Goal: Navigation & Orientation: Find specific page/section

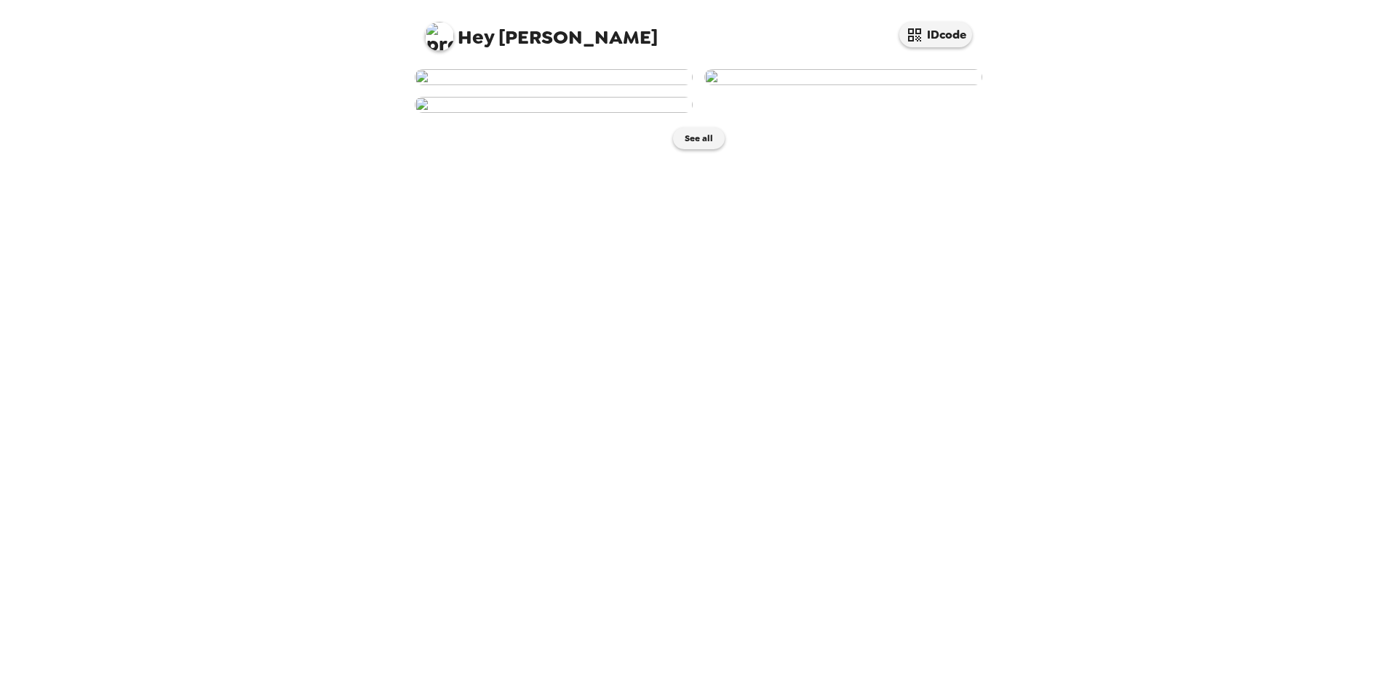
scroll to position [2, 0]
click at [830, 85] on img at bounding box center [843, 77] width 278 height 16
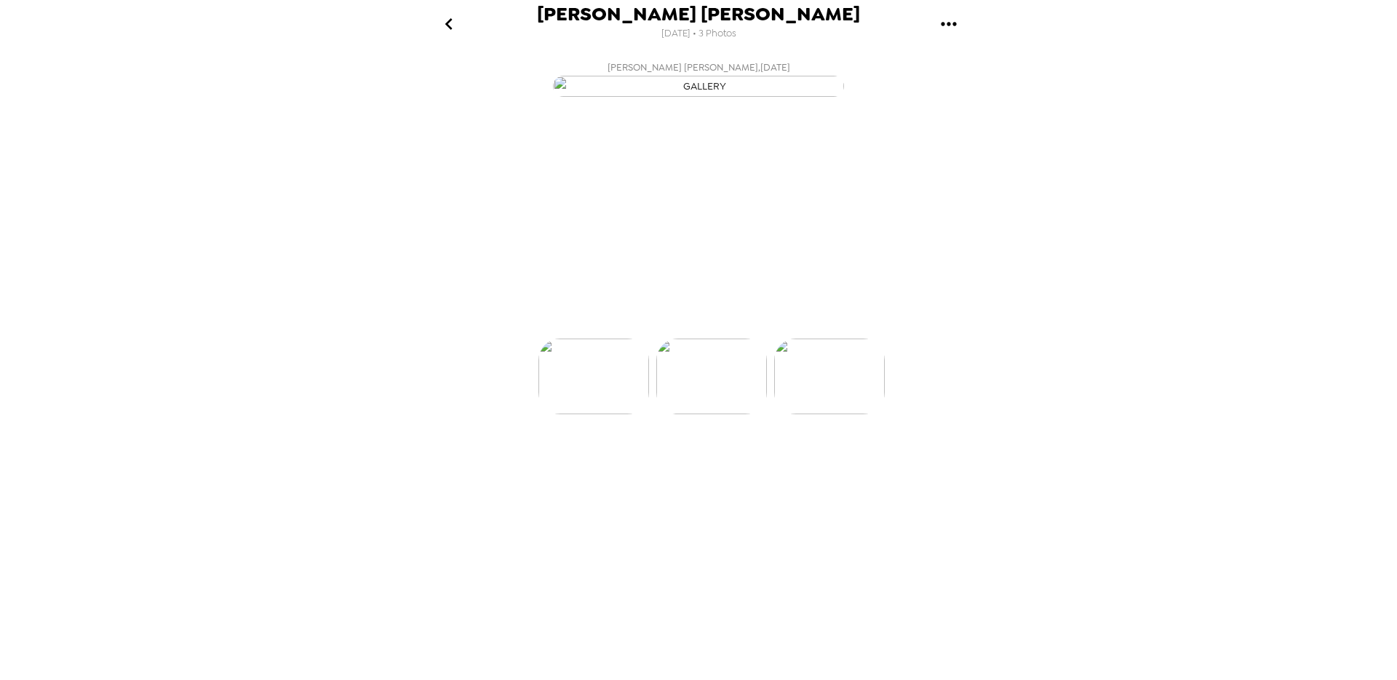
scroll to position [0, 117]
click at [686, 321] on p "Backdrops" at bounding box center [681, 311] width 66 height 17
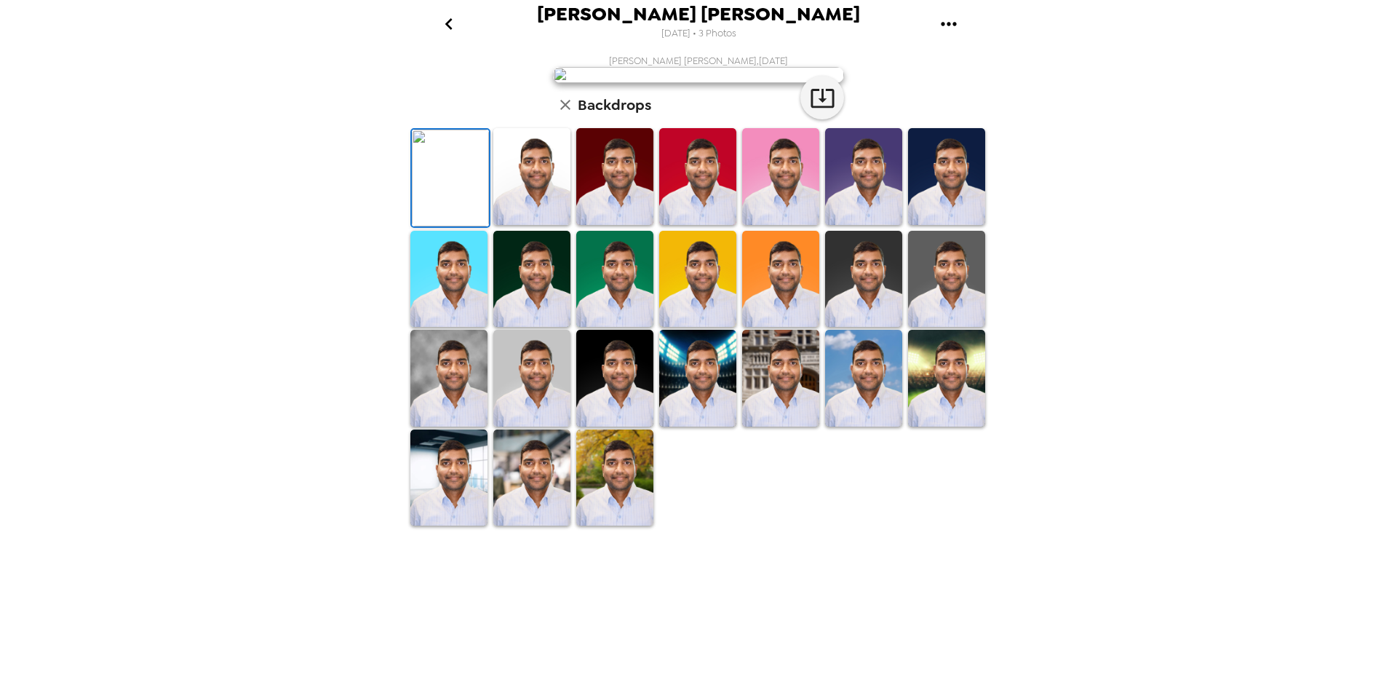
scroll to position [176, 0]
click at [451, 426] on img at bounding box center [448, 378] width 77 height 97
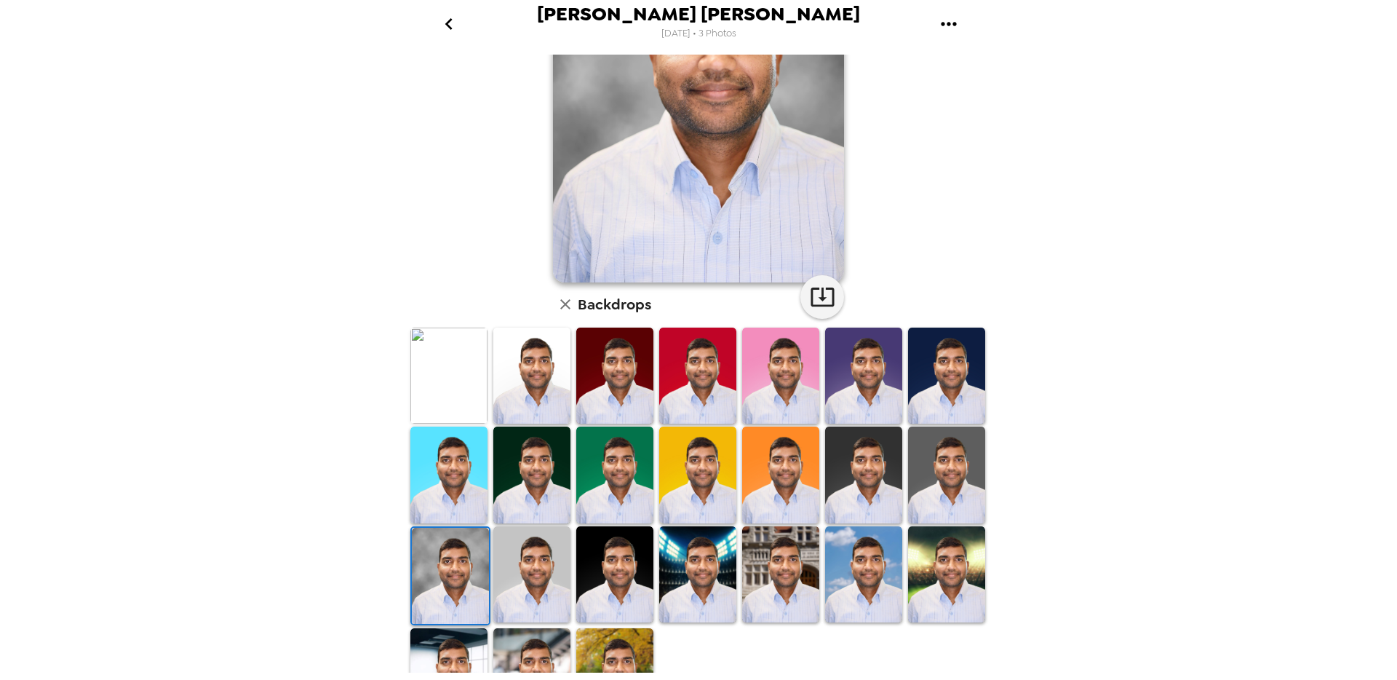
scroll to position [171, 0]
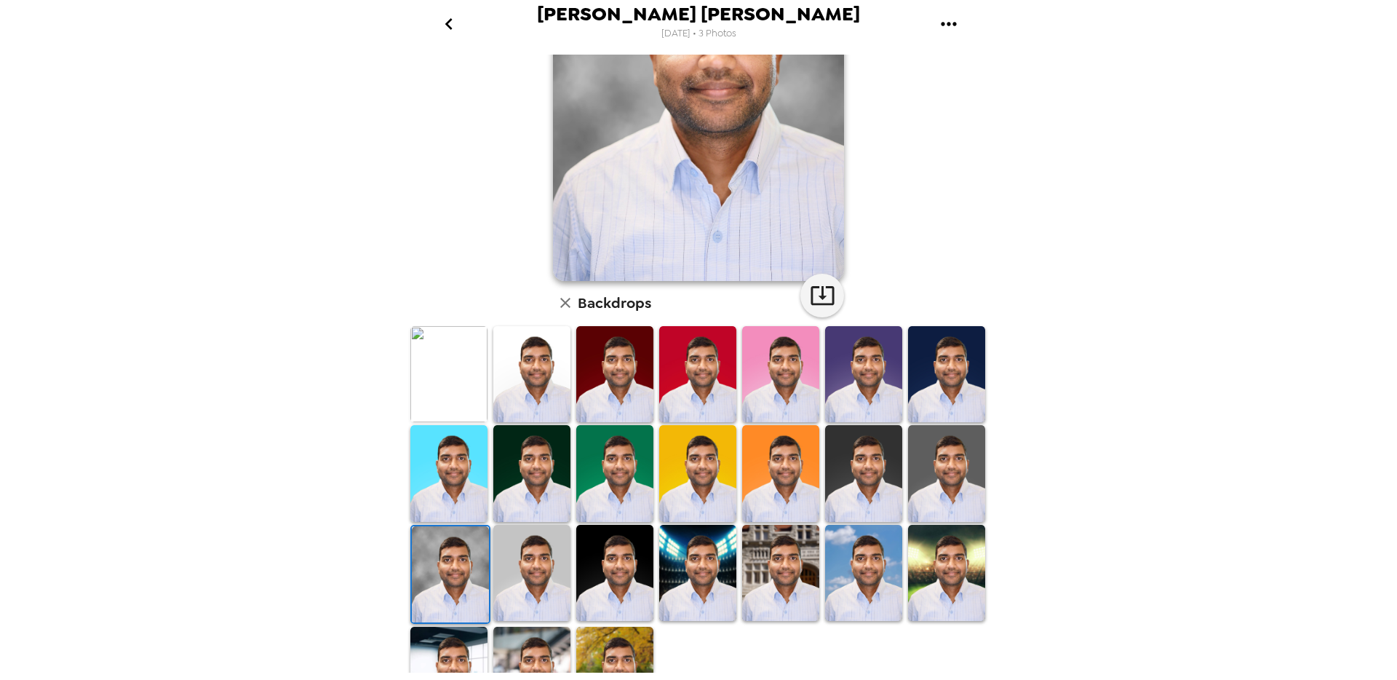
click at [875, 571] on img at bounding box center [863, 573] width 77 height 97
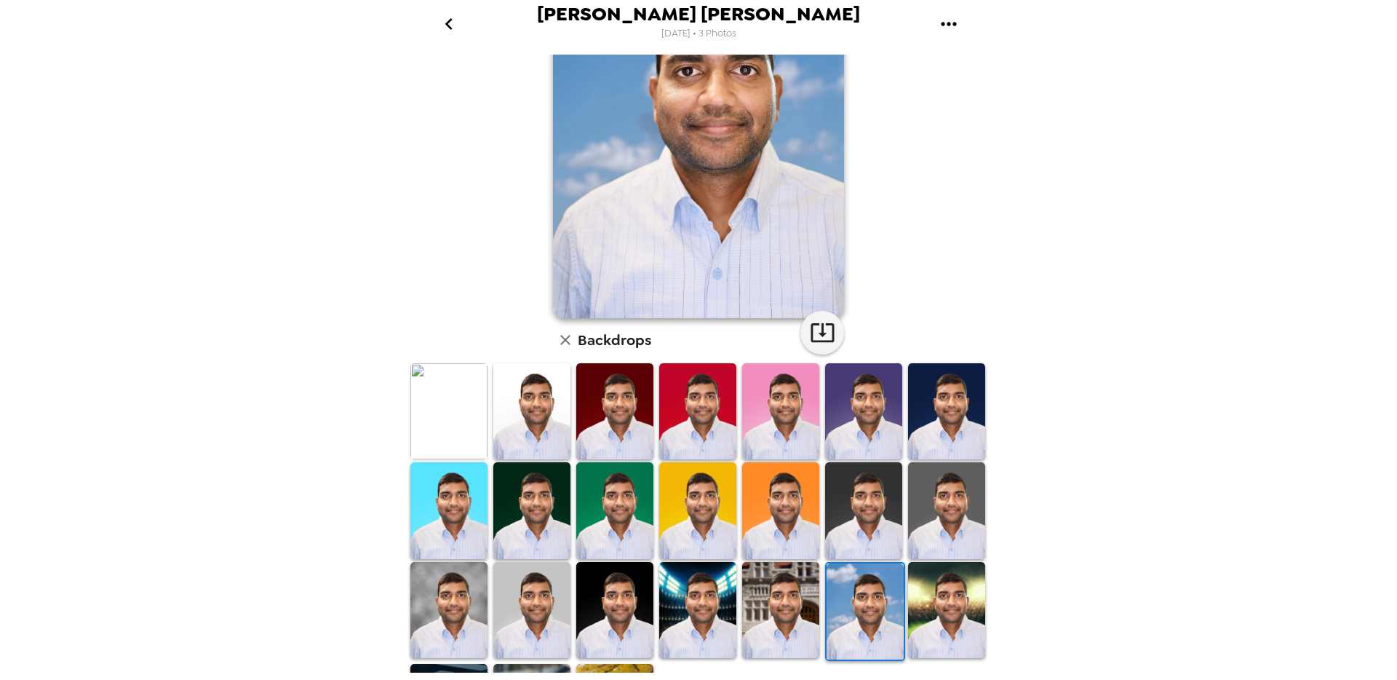
scroll to position [146, 0]
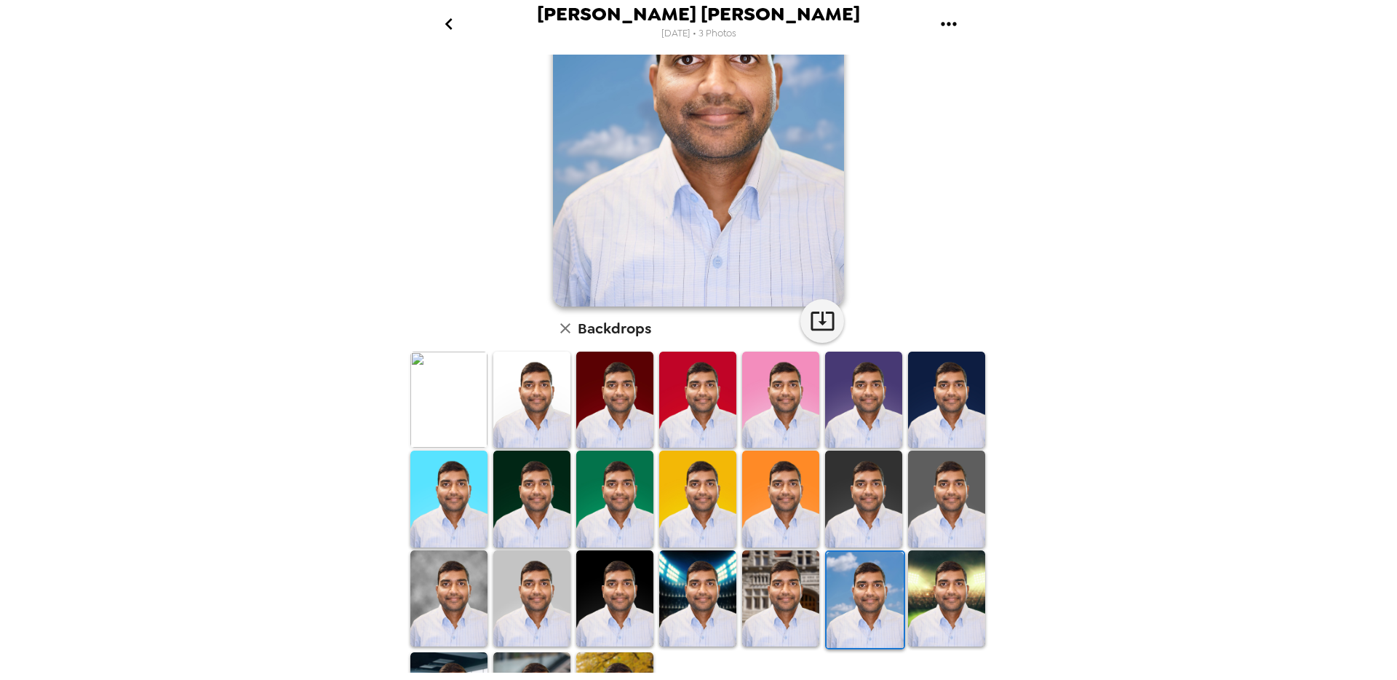
click at [538, 412] on img at bounding box center [531, 399] width 77 height 97
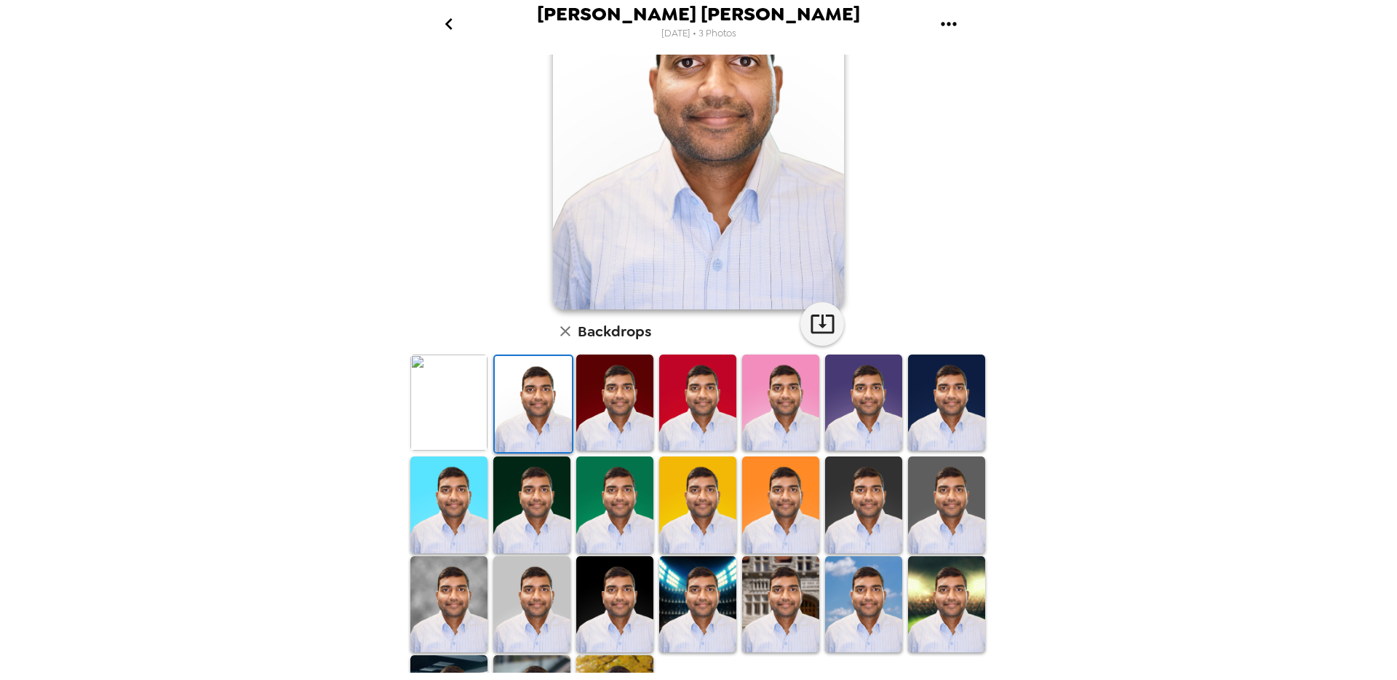
scroll to position [143, 0]
click at [474, 421] on img at bounding box center [448, 402] width 77 height 97
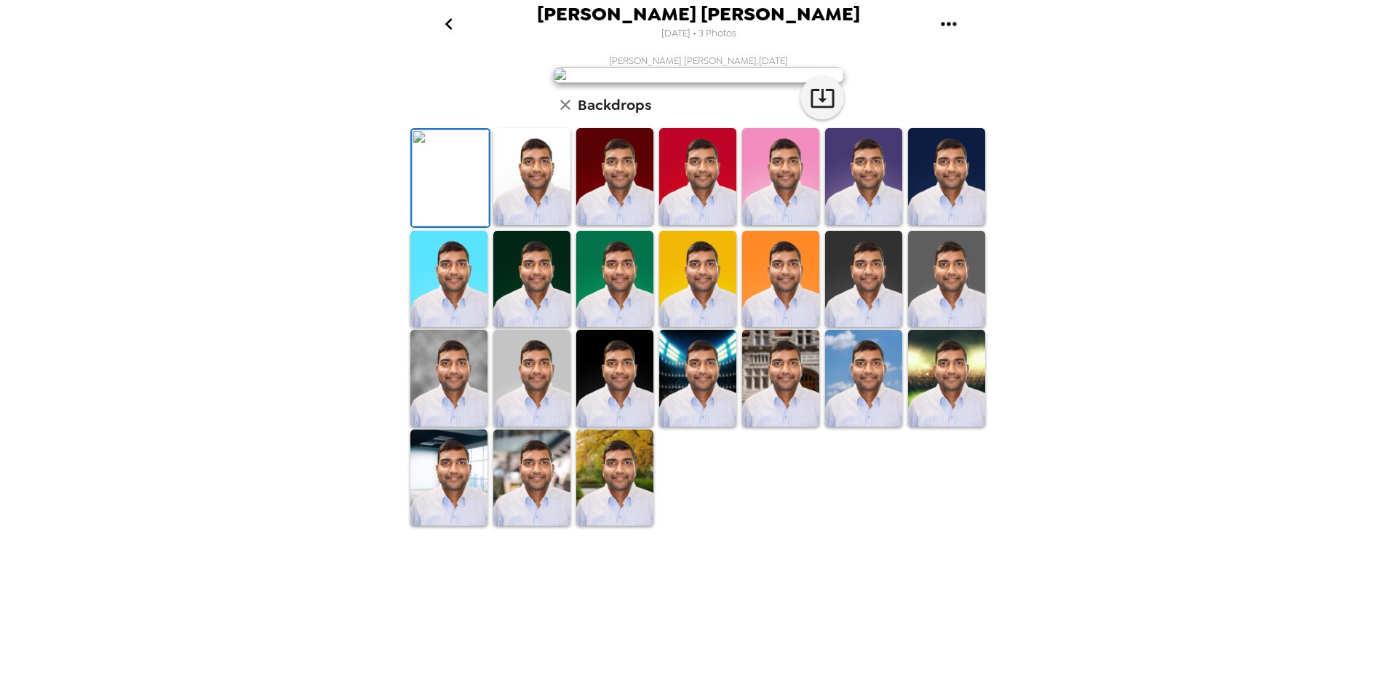
scroll to position [0, 0]
click at [813, 111] on icon "button" at bounding box center [822, 97] width 25 height 25
click at [950, 225] on img at bounding box center [946, 176] width 77 height 97
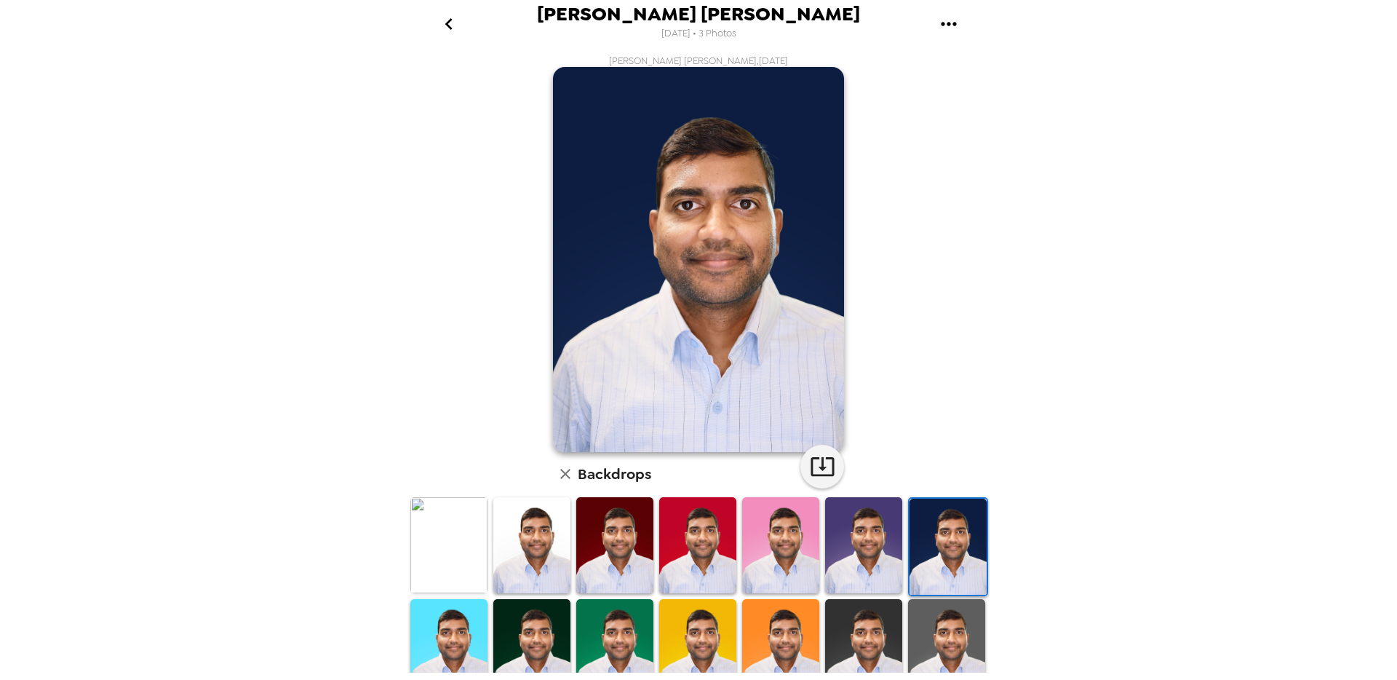
click at [621, 548] on img at bounding box center [614, 545] width 77 height 97
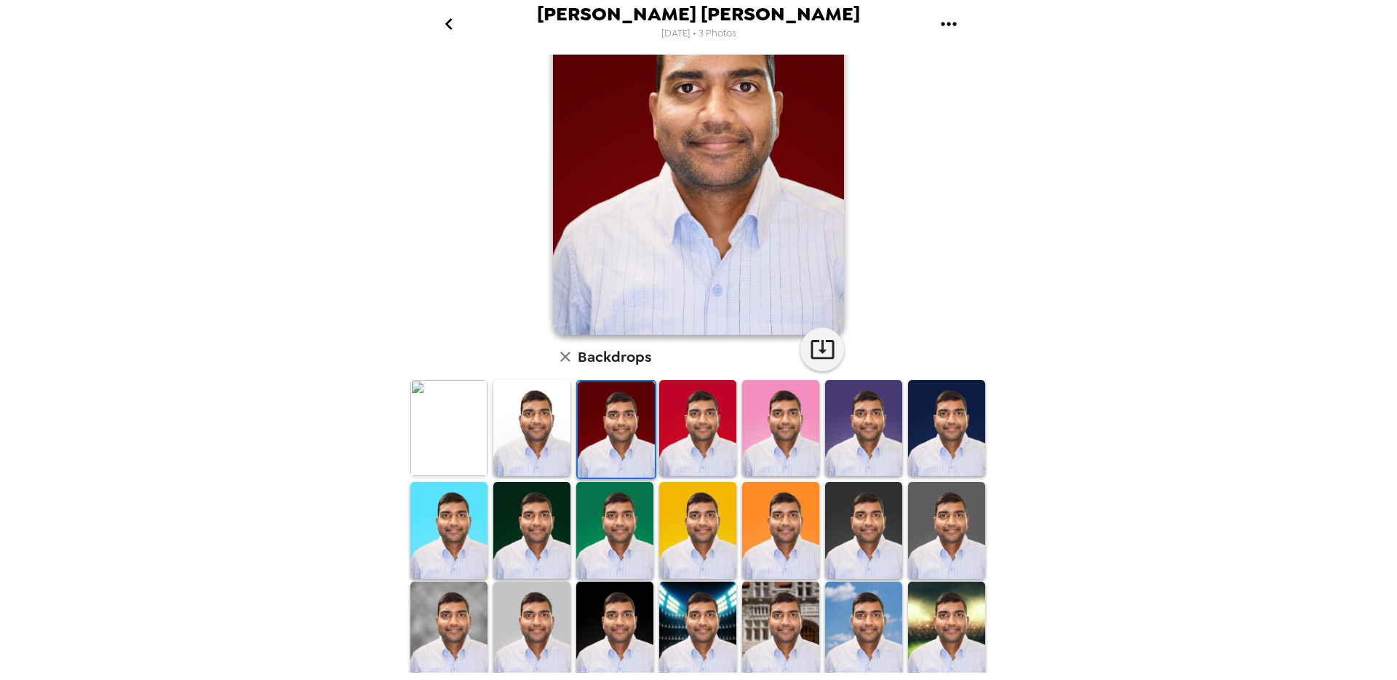
scroll to position [118, 0]
click at [614, 541] on img at bounding box center [614, 529] width 77 height 97
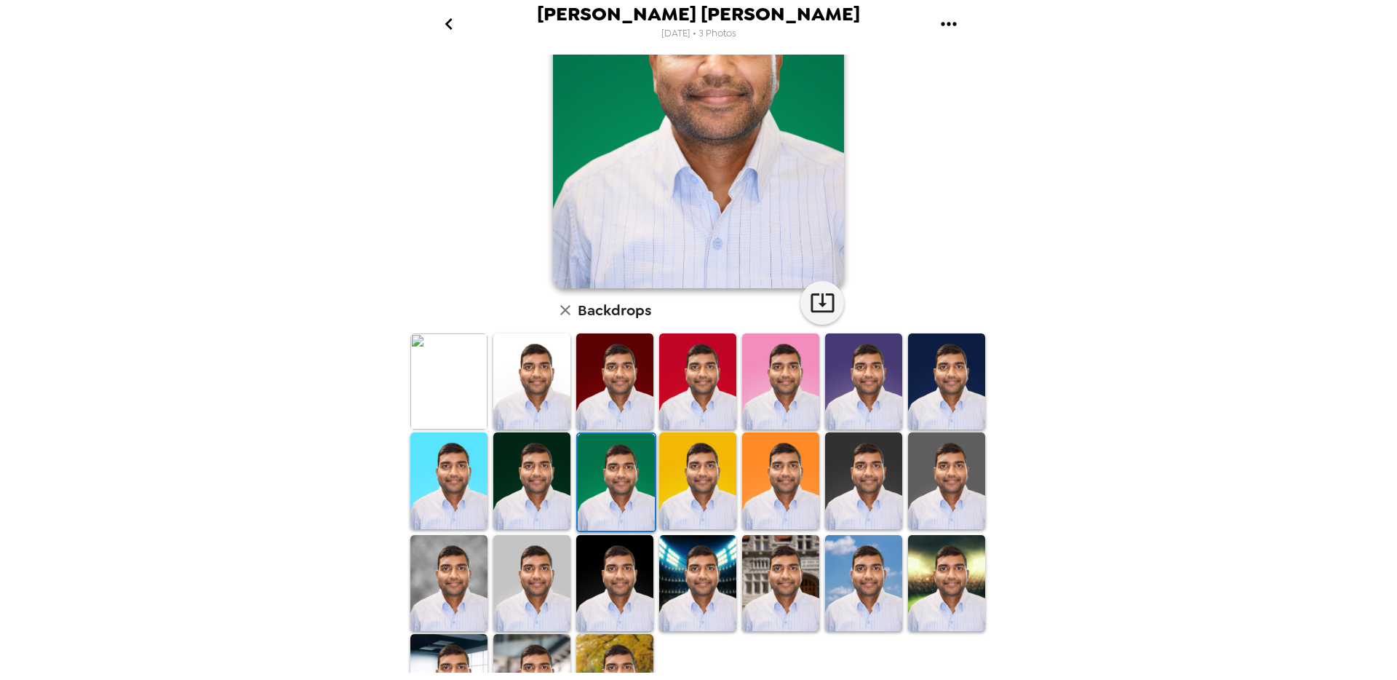
scroll to position [172, 0]
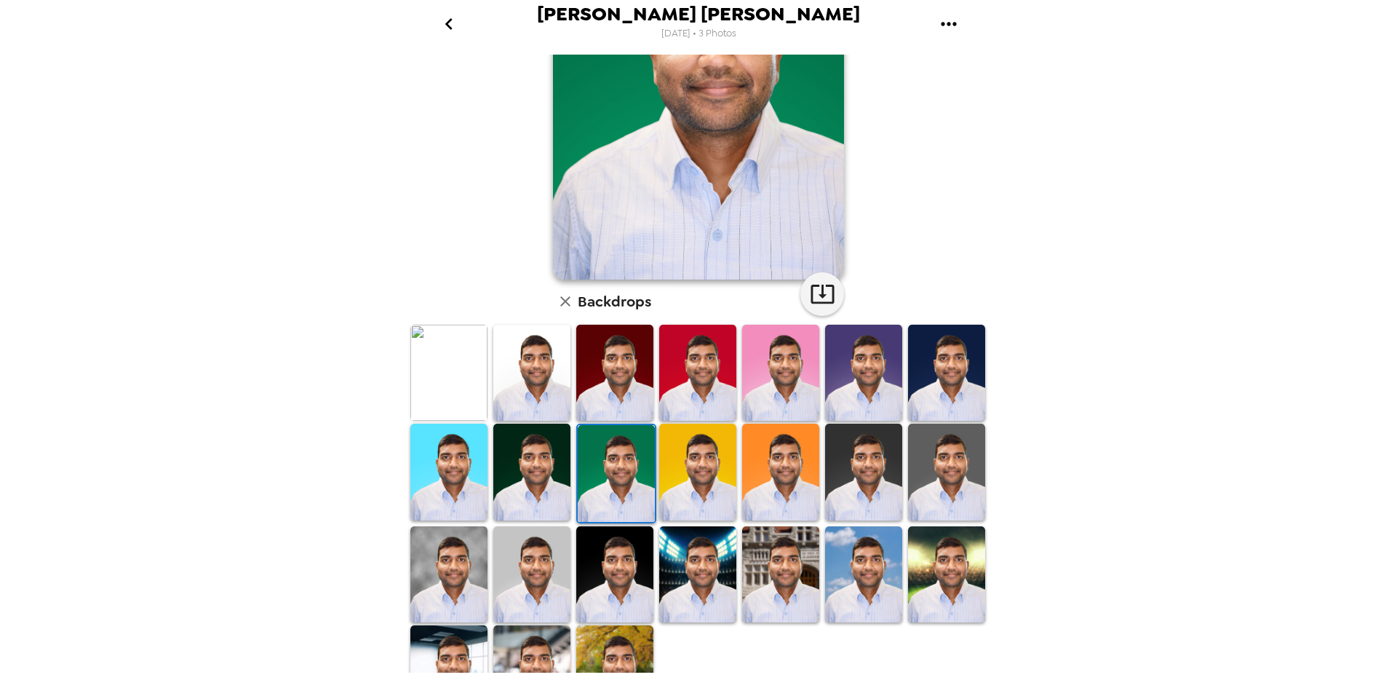
click at [540, 484] on img at bounding box center [531, 471] width 77 height 97
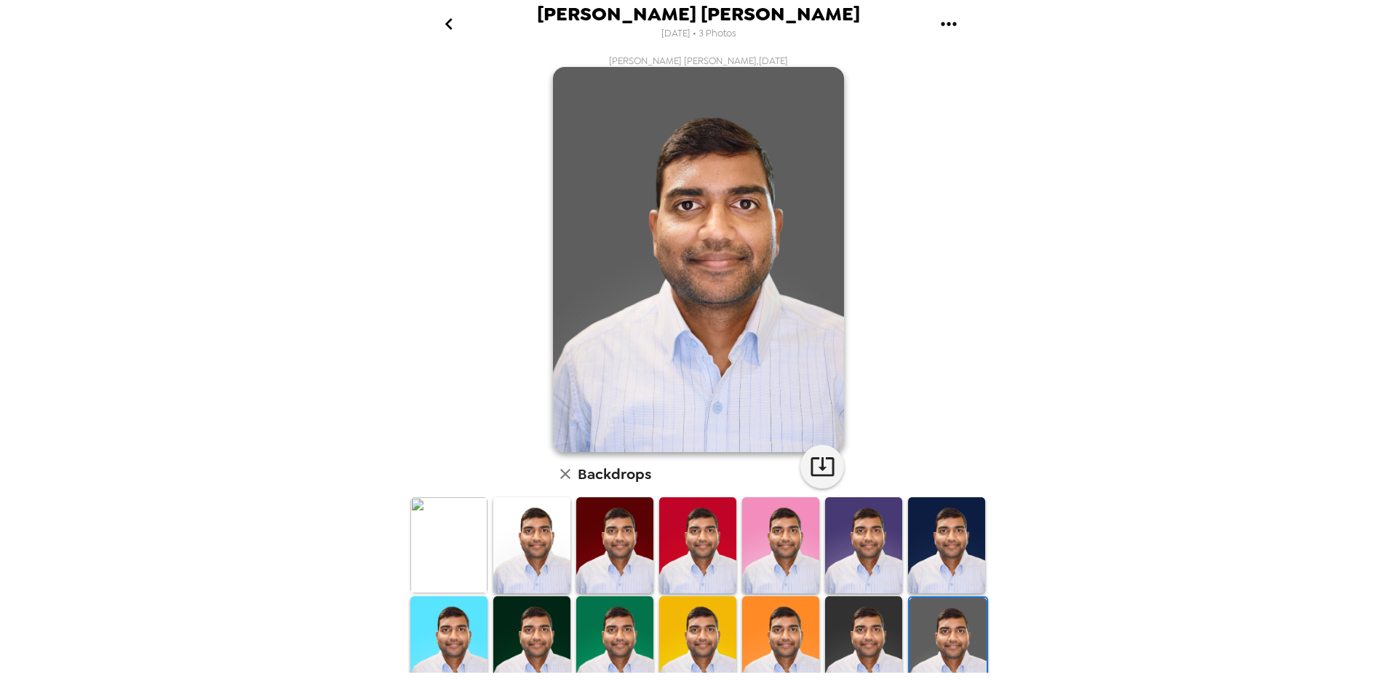
scroll to position [1, 0]
click at [821, 464] on icon "button" at bounding box center [821, 465] width 23 height 19
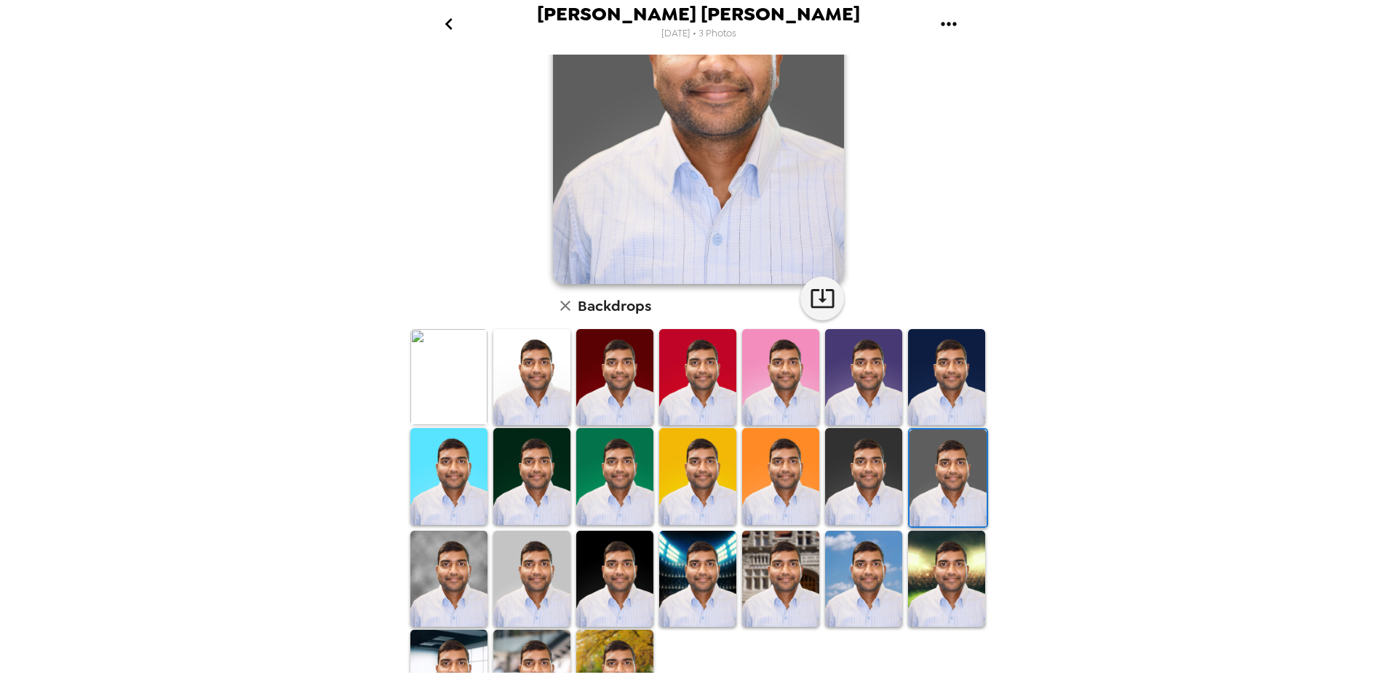
scroll to position [223, 0]
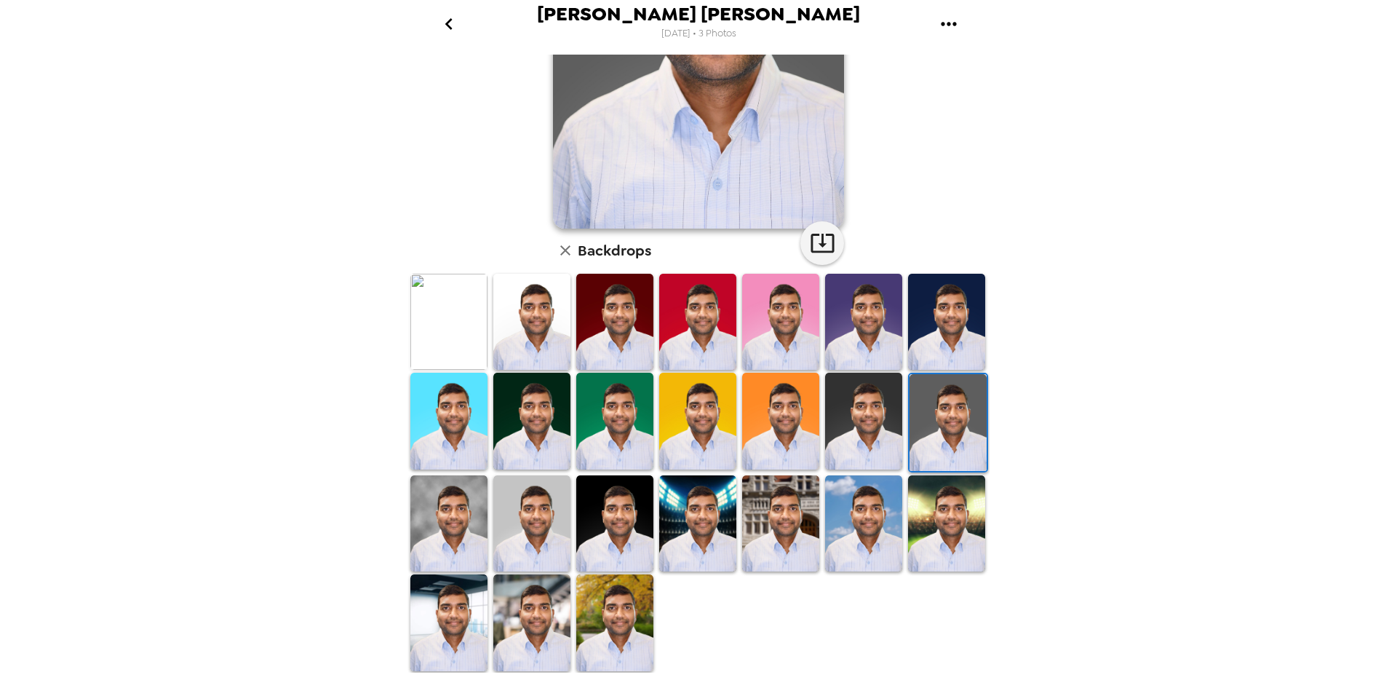
click at [462, 534] on img at bounding box center [448, 523] width 77 height 96
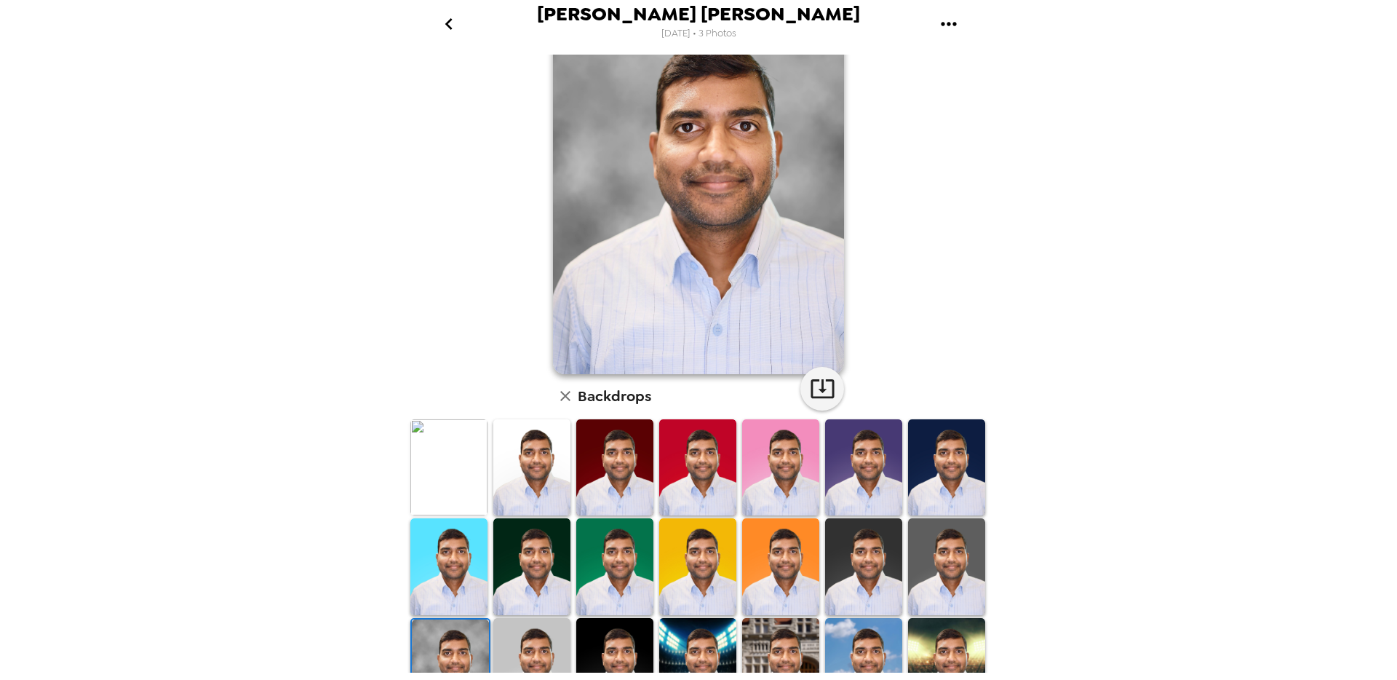
scroll to position [83, 0]
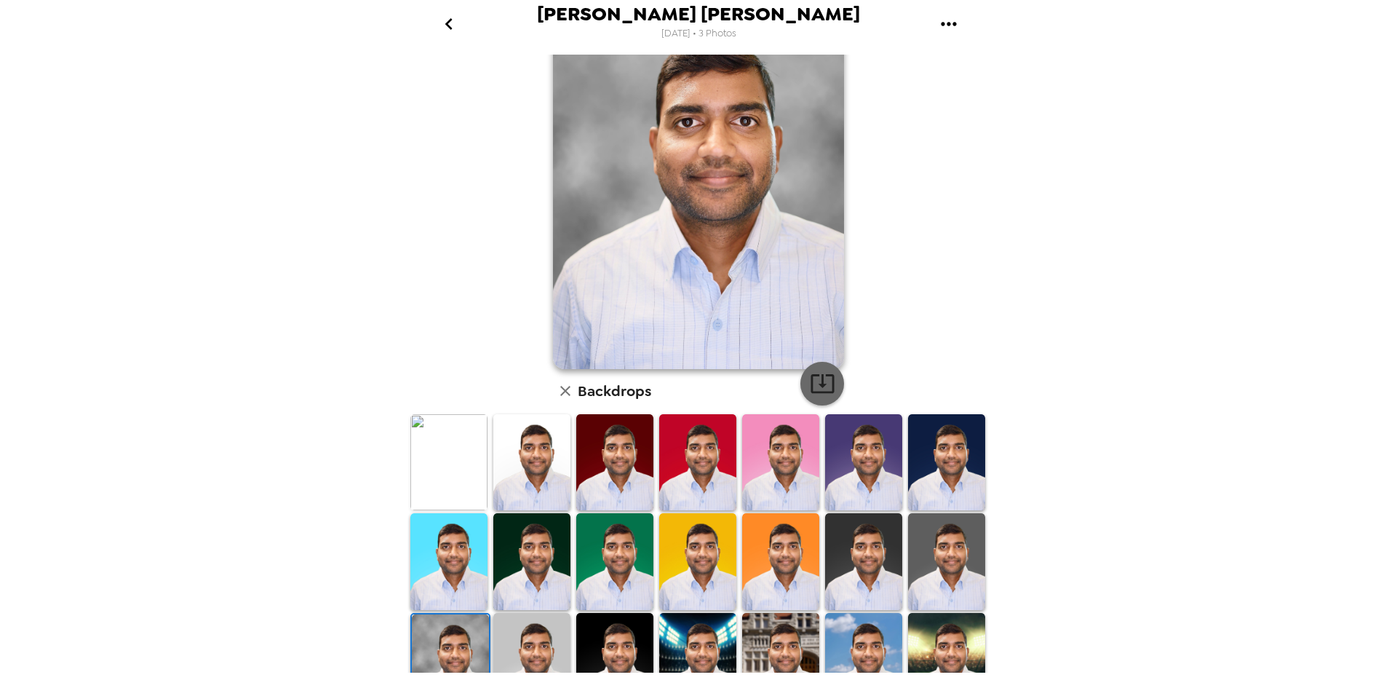
click at [825, 388] on icon "button" at bounding box center [822, 382] width 25 height 25
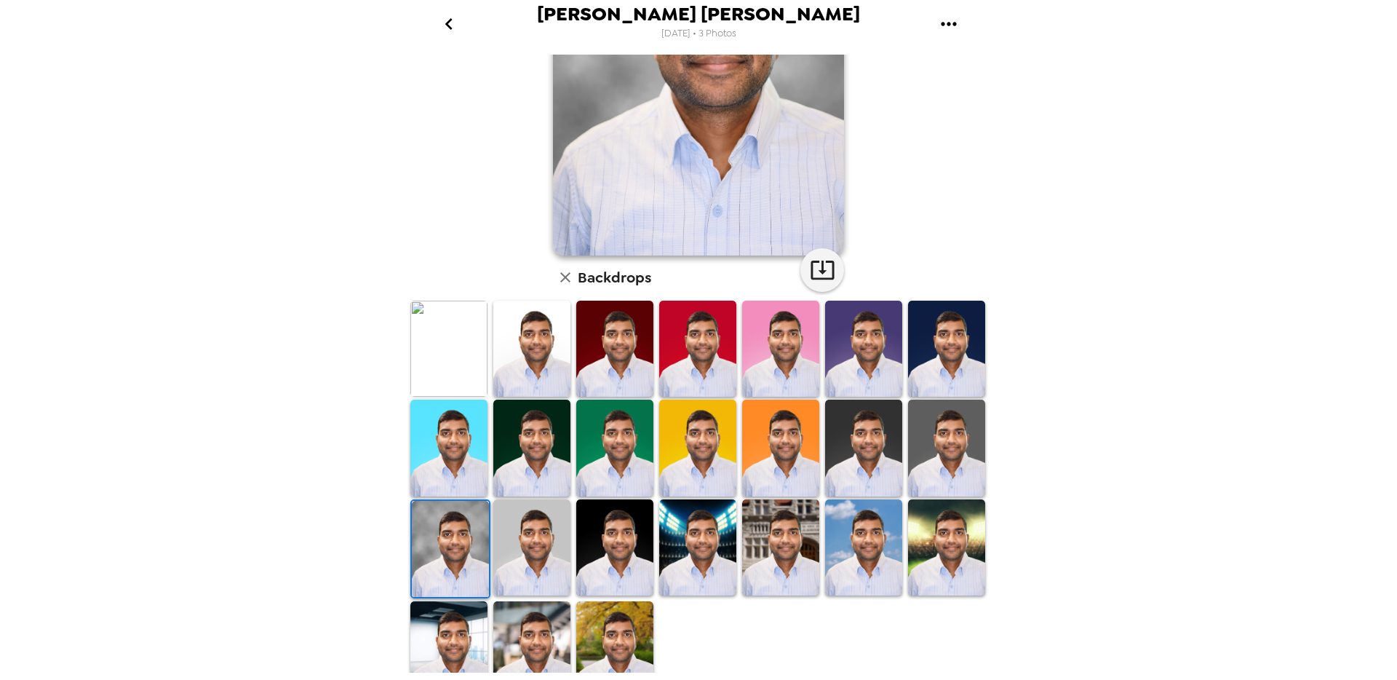
scroll to position [218, 0]
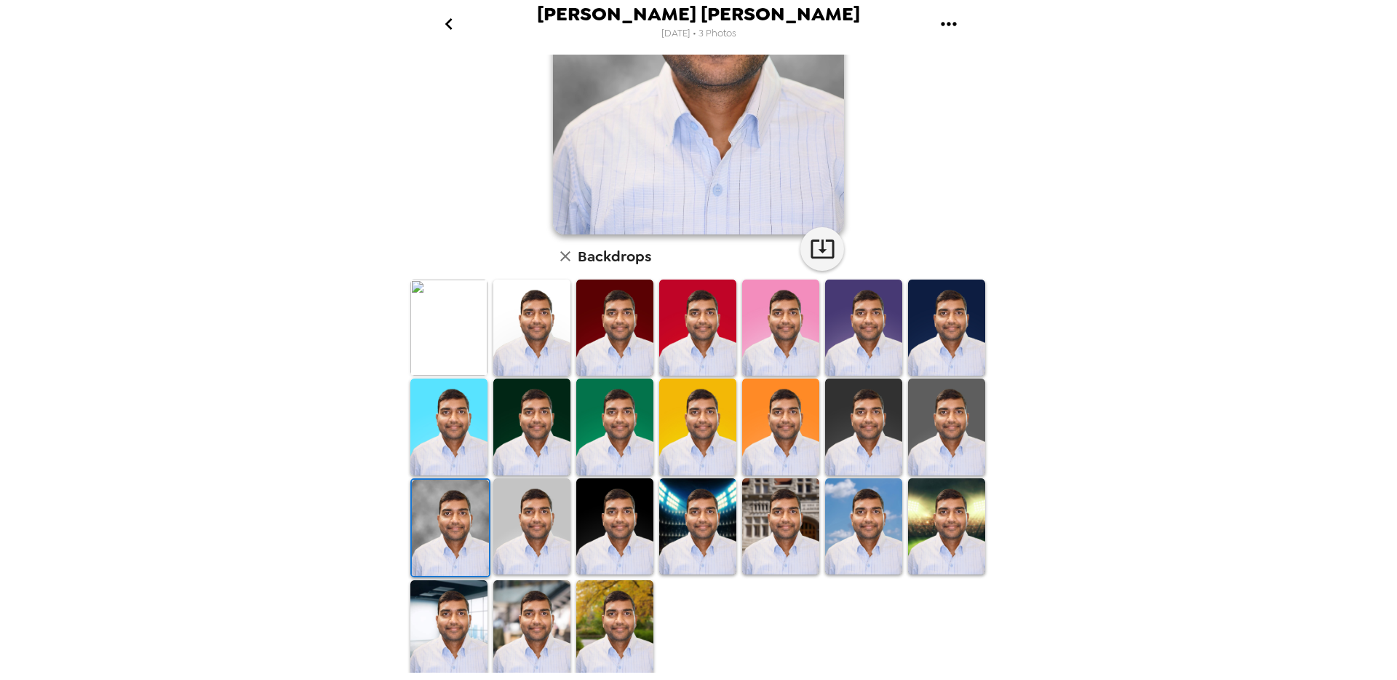
click at [527, 531] on img at bounding box center [531, 526] width 77 height 96
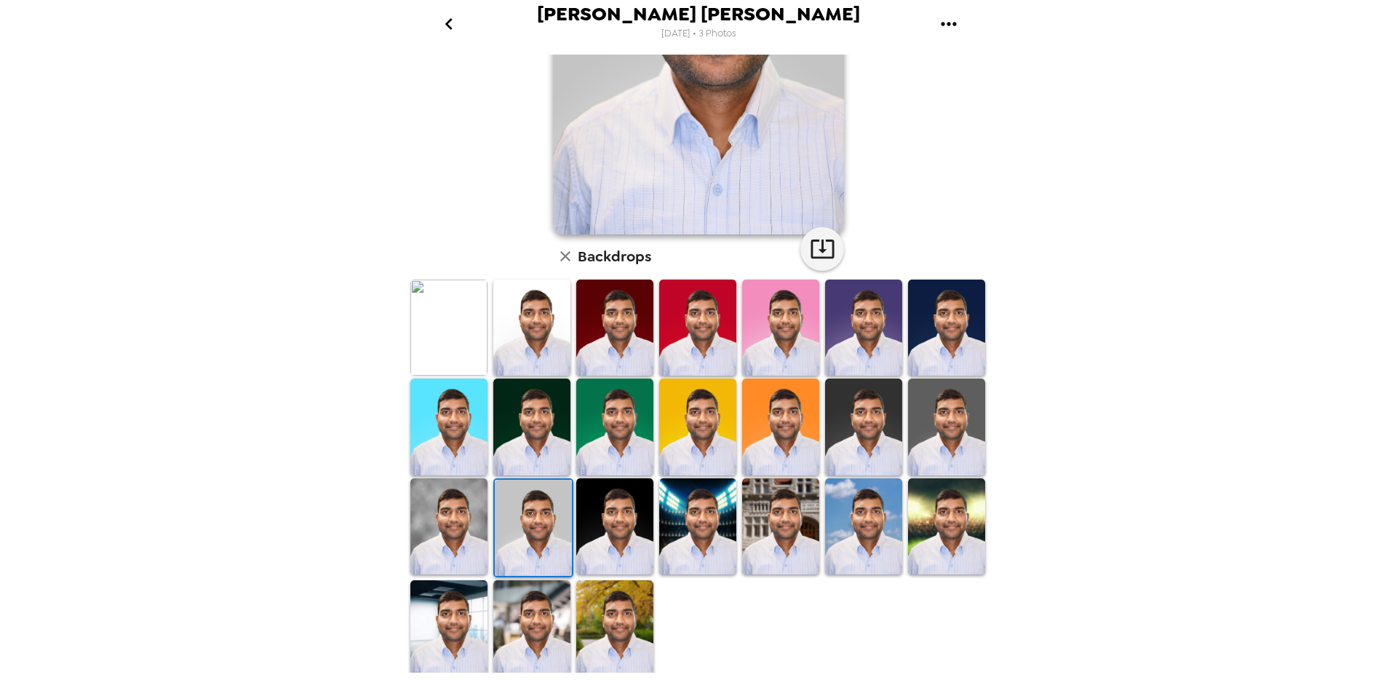
scroll to position [0, 0]
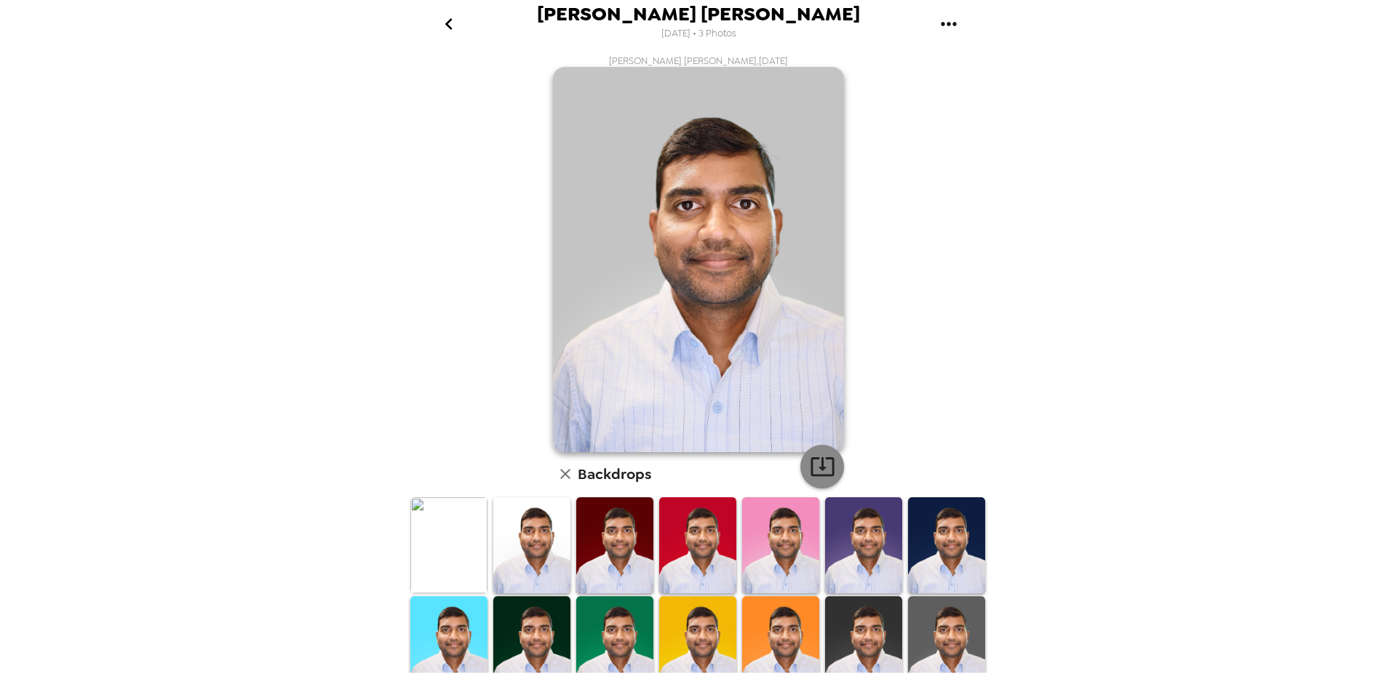
click at [829, 463] on icon "button" at bounding box center [822, 465] width 25 height 25
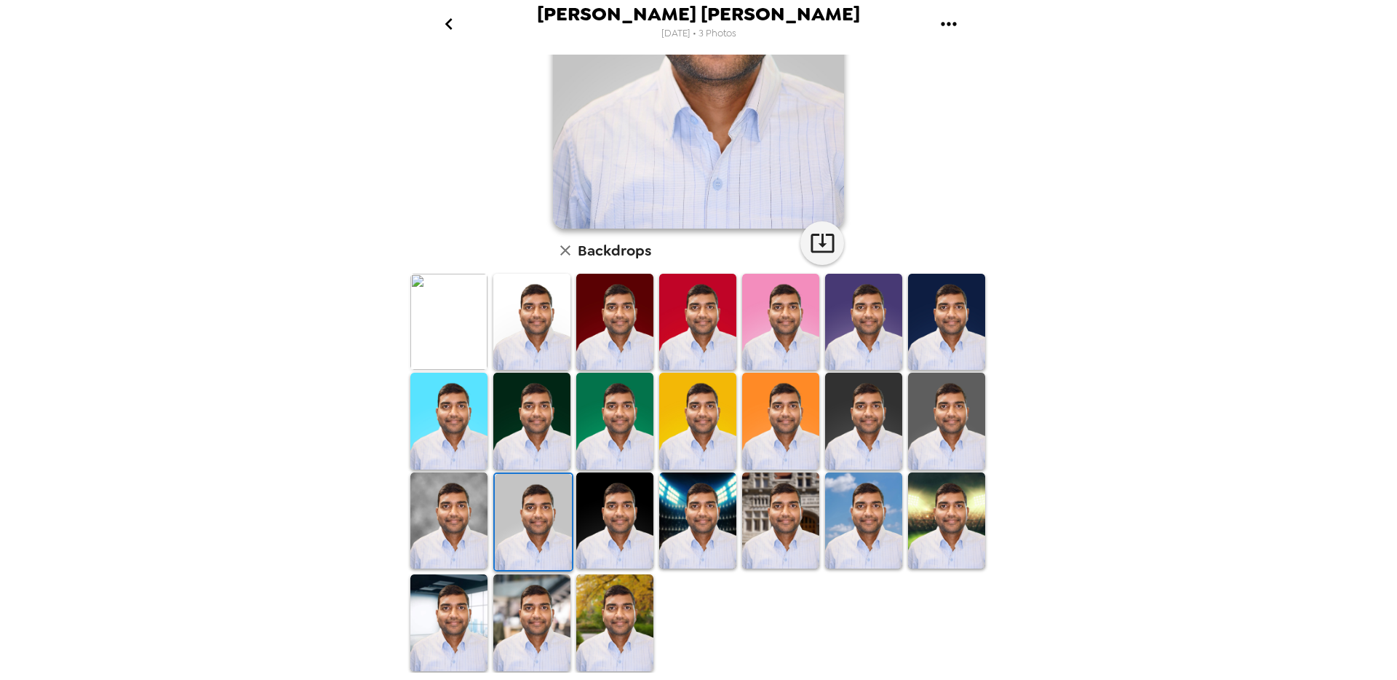
click at [469, 614] on img at bounding box center [448, 622] width 77 height 96
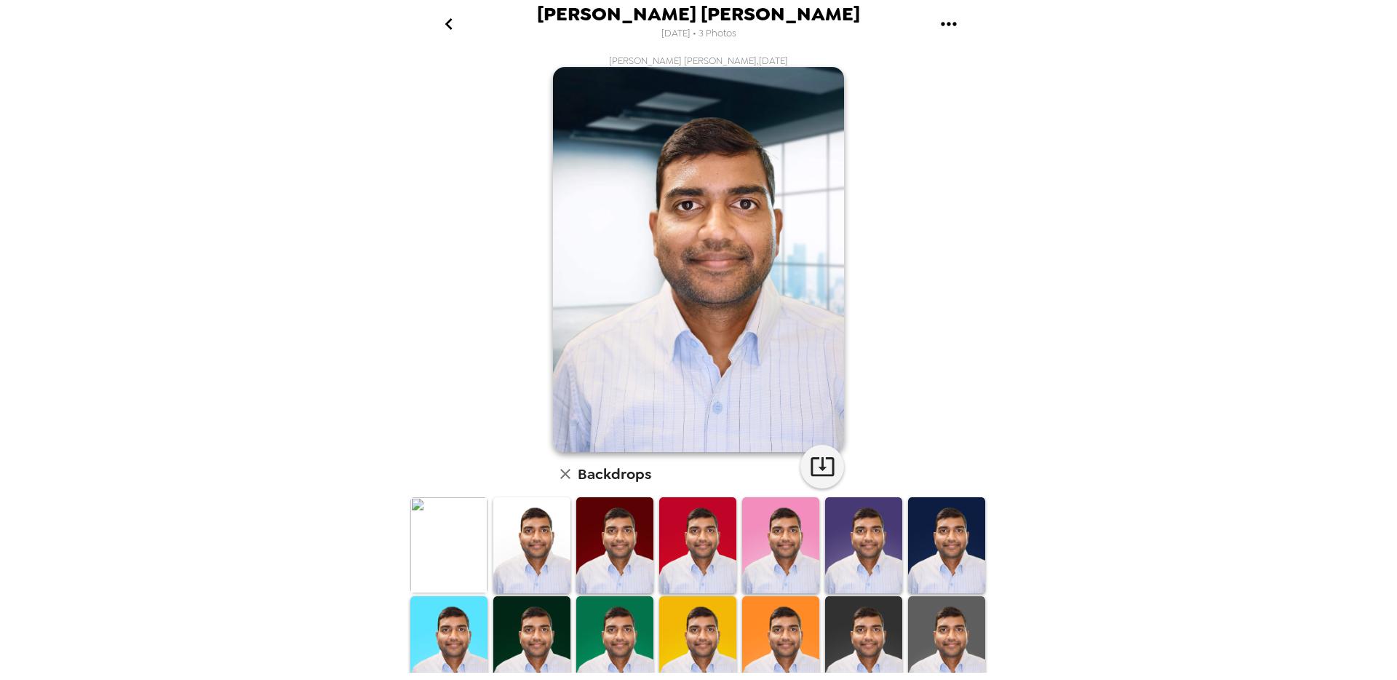
scroll to position [6, 0]
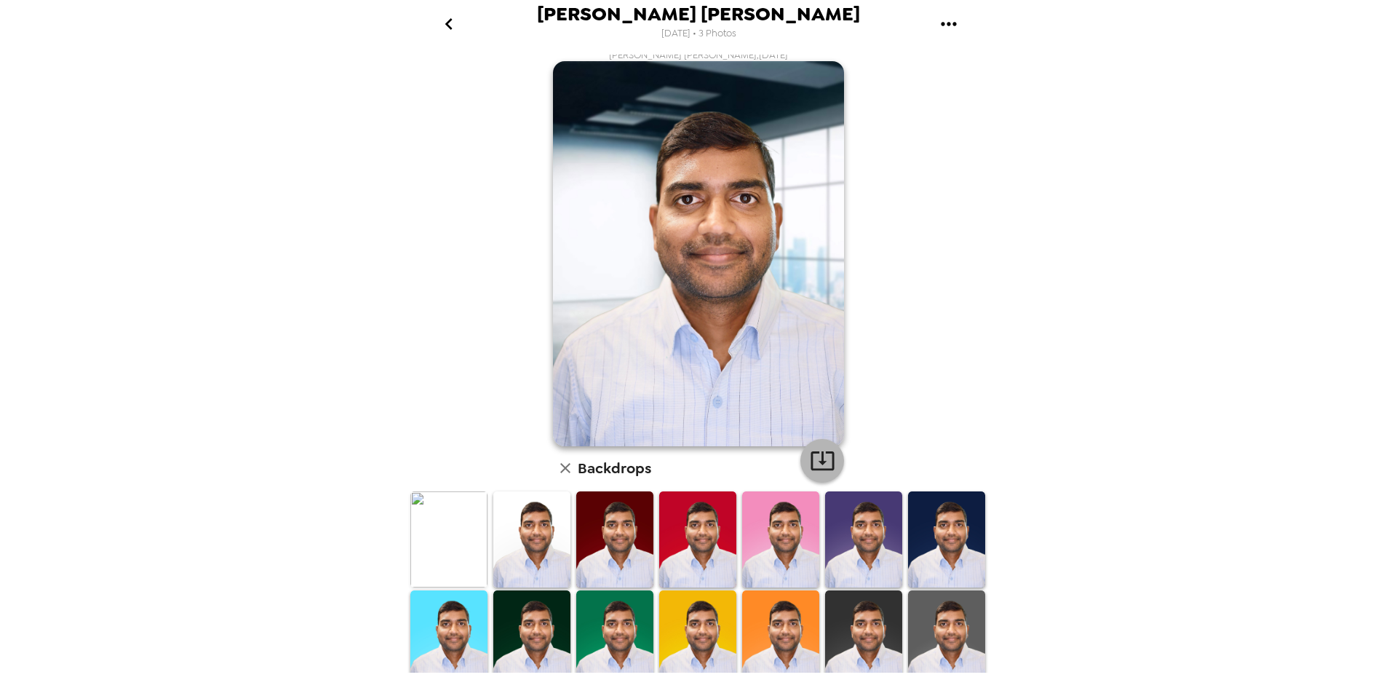
drag, startPoint x: 824, startPoint y: 451, endPoint x: 886, endPoint y: 449, distance: 61.9
click at [824, 451] on icon "button" at bounding box center [822, 459] width 25 height 25
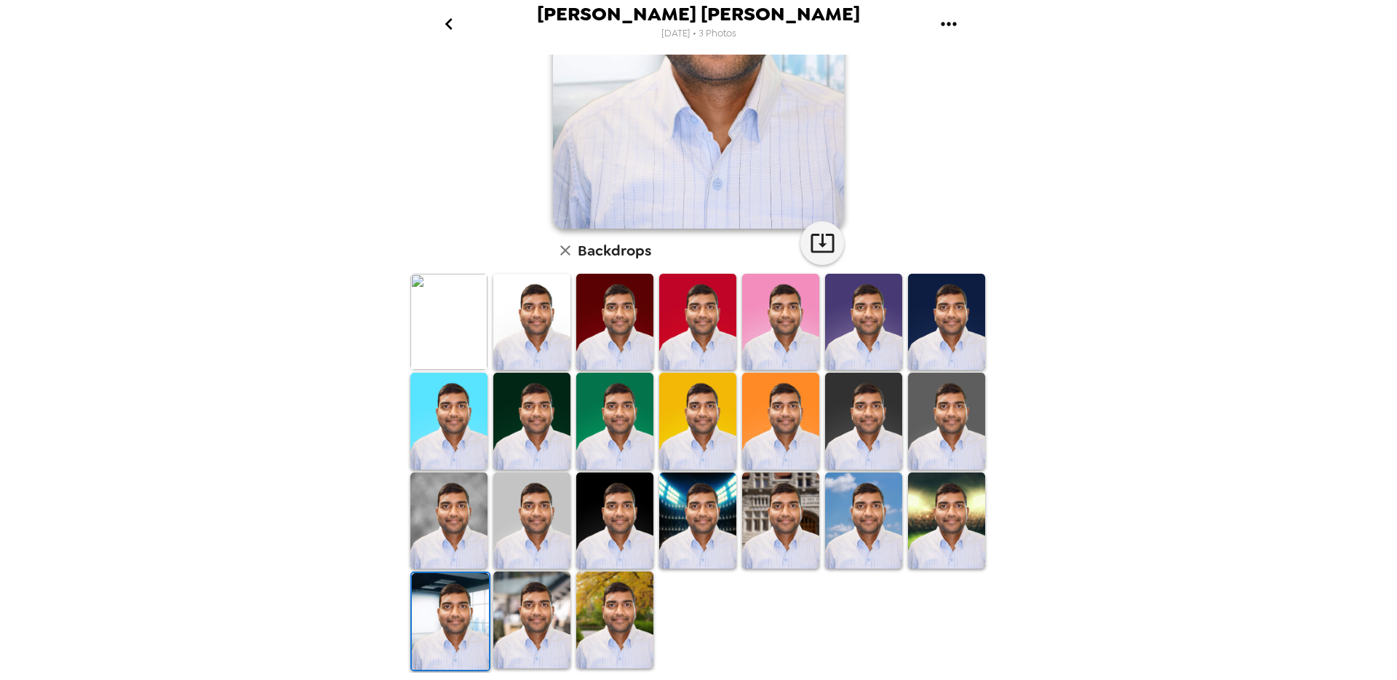
click at [547, 596] on img at bounding box center [531, 619] width 77 height 96
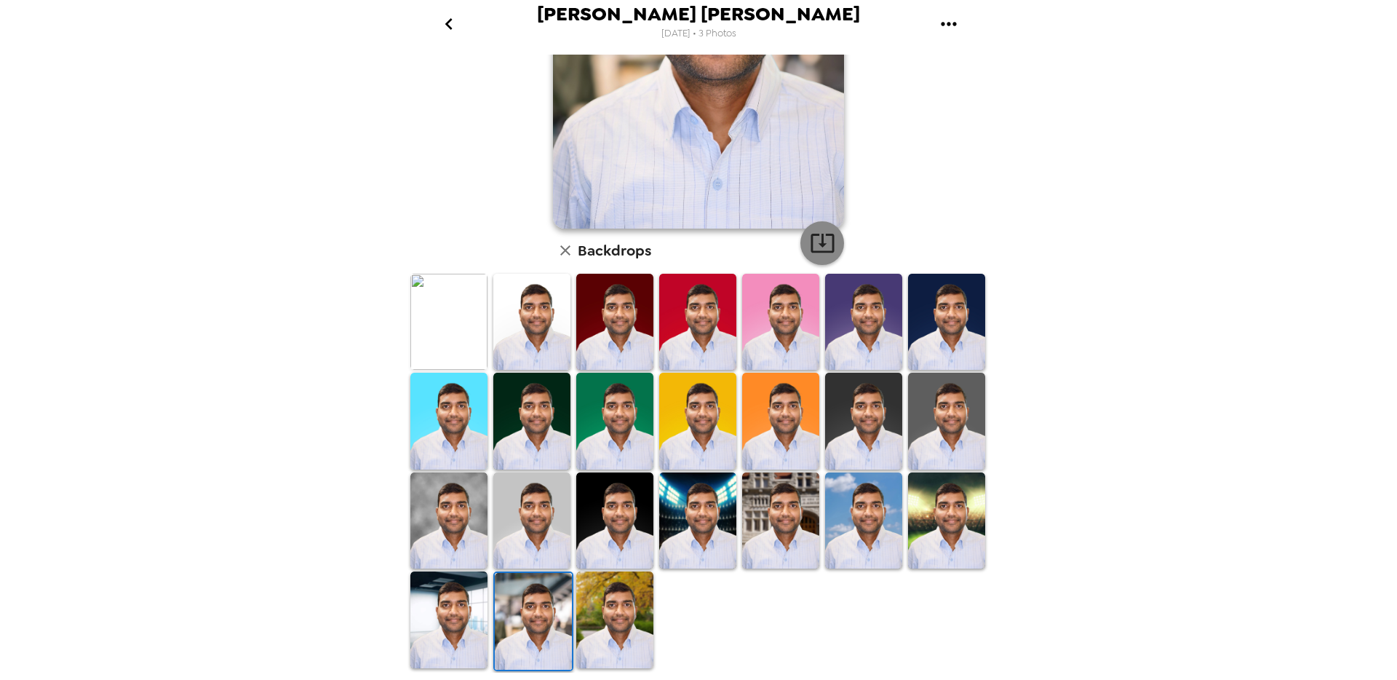
click at [824, 242] on icon "button" at bounding box center [822, 242] width 25 height 25
click at [621, 607] on img at bounding box center [614, 619] width 77 height 96
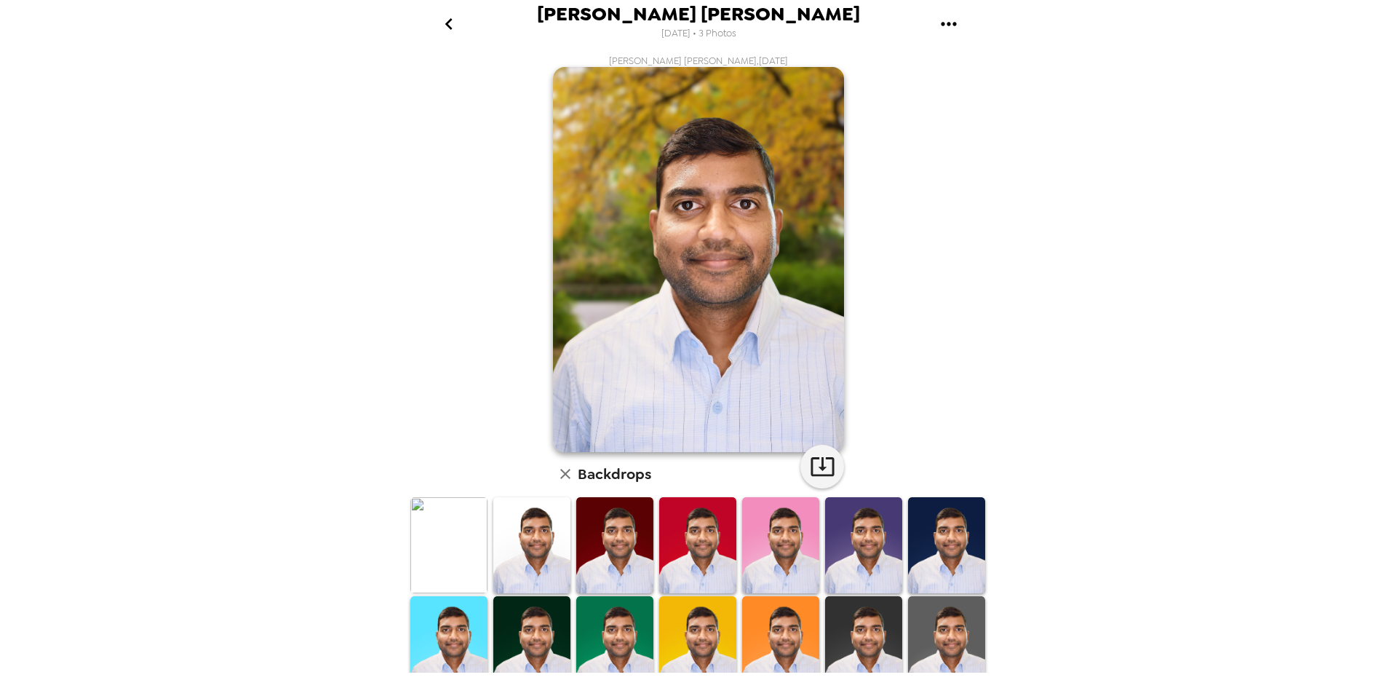
scroll to position [1, 0]
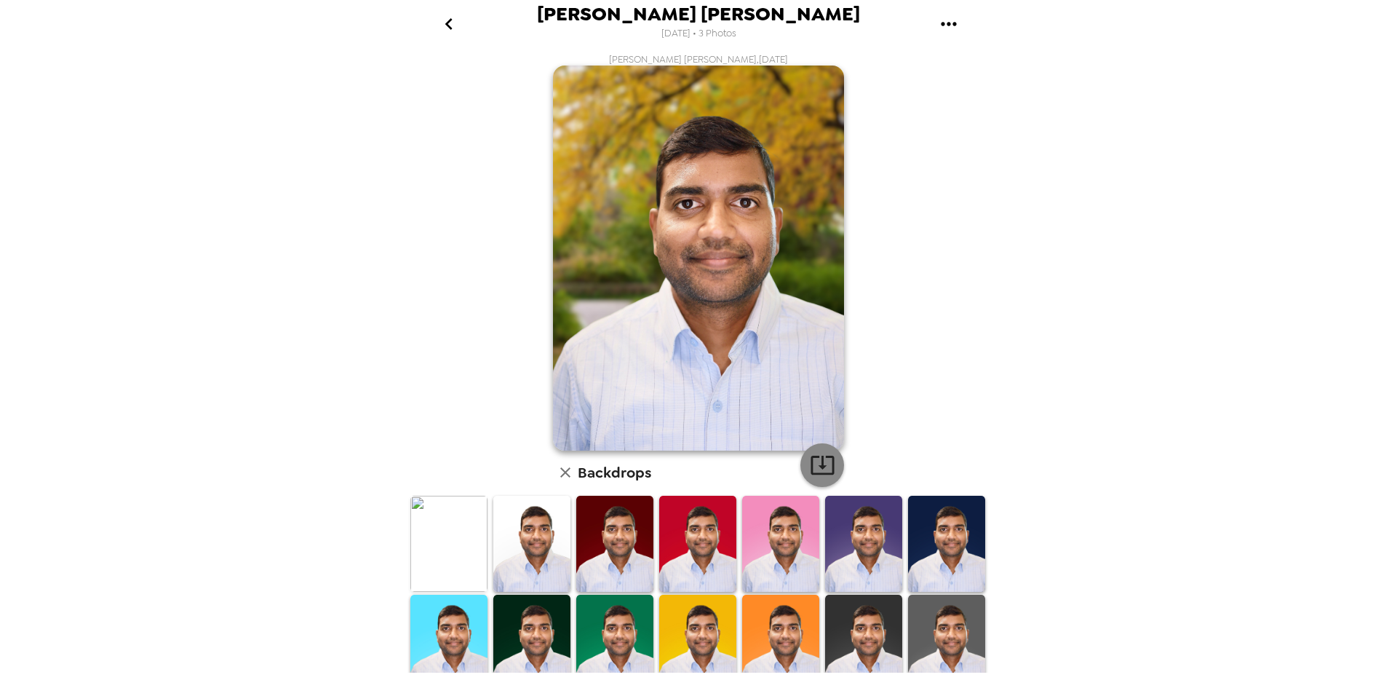
click at [824, 461] on icon "button" at bounding box center [822, 464] width 25 height 25
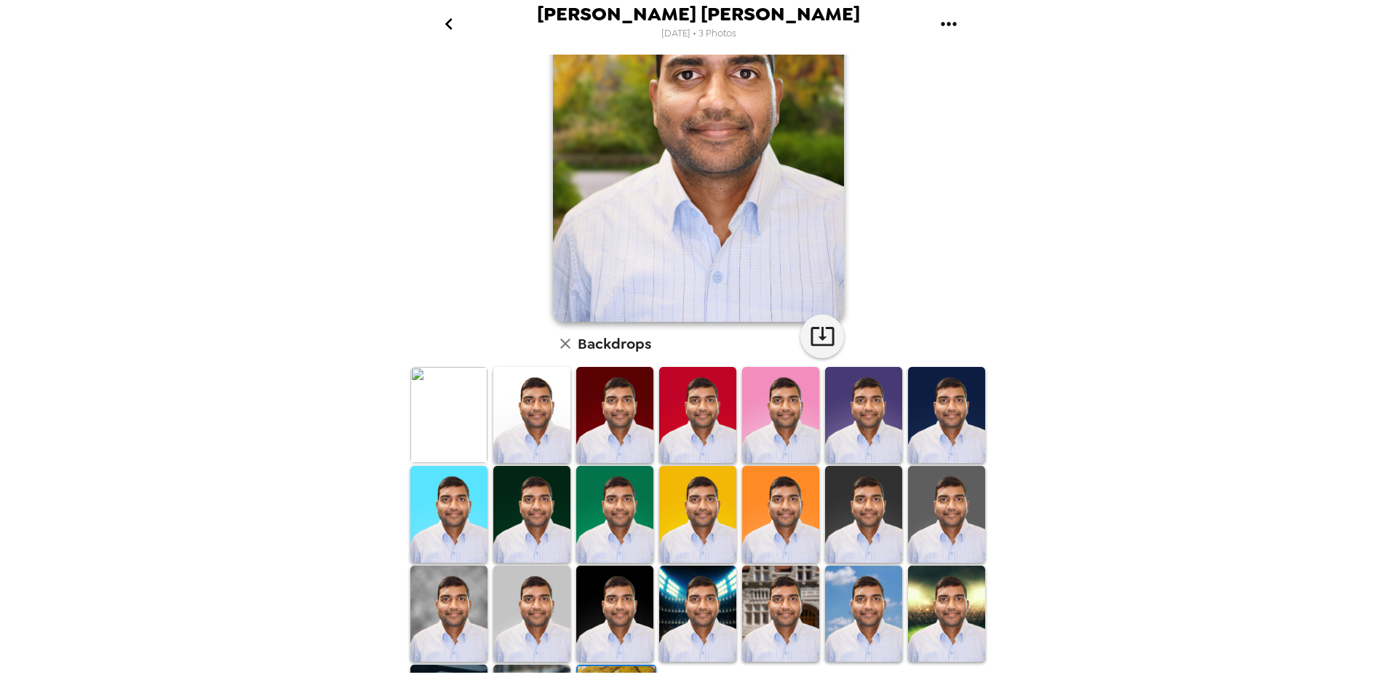
scroll to position [223, 0]
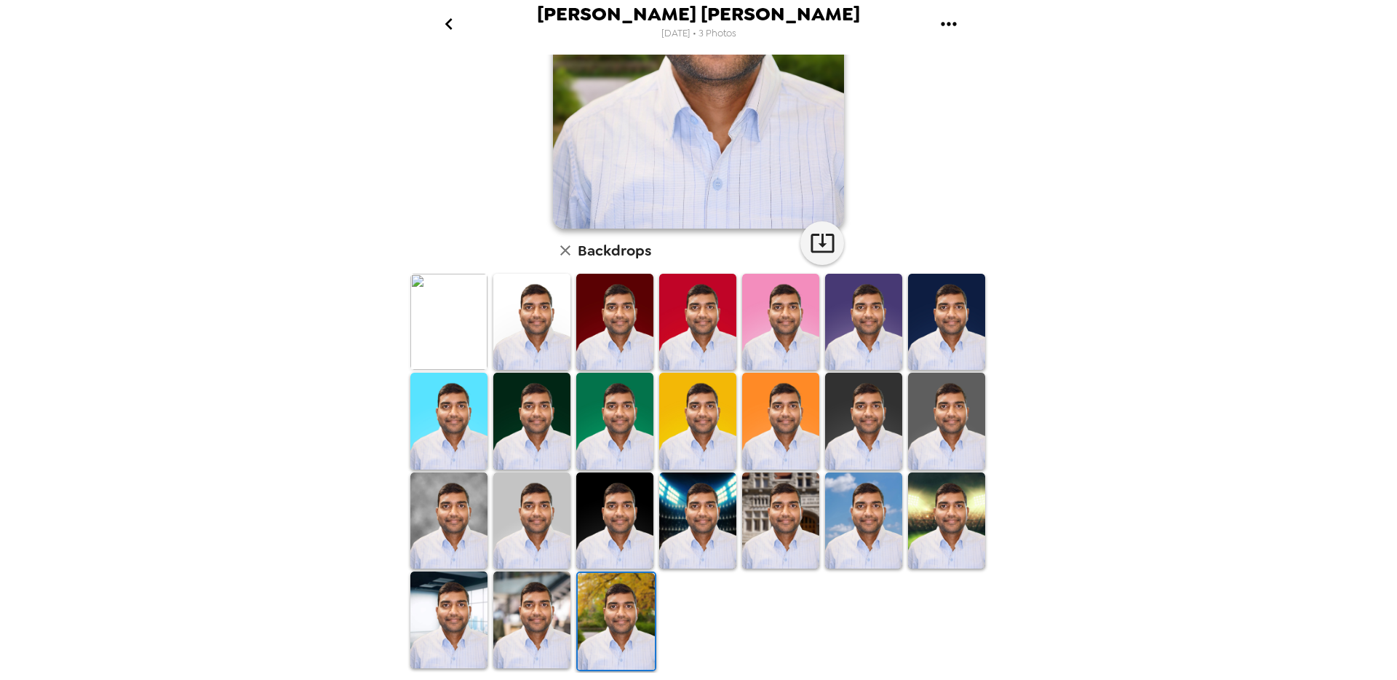
drag, startPoint x: 774, startPoint y: 514, endPoint x: 800, endPoint y: 516, distance: 25.6
click at [774, 514] on img at bounding box center [780, 520] width 77 height 96
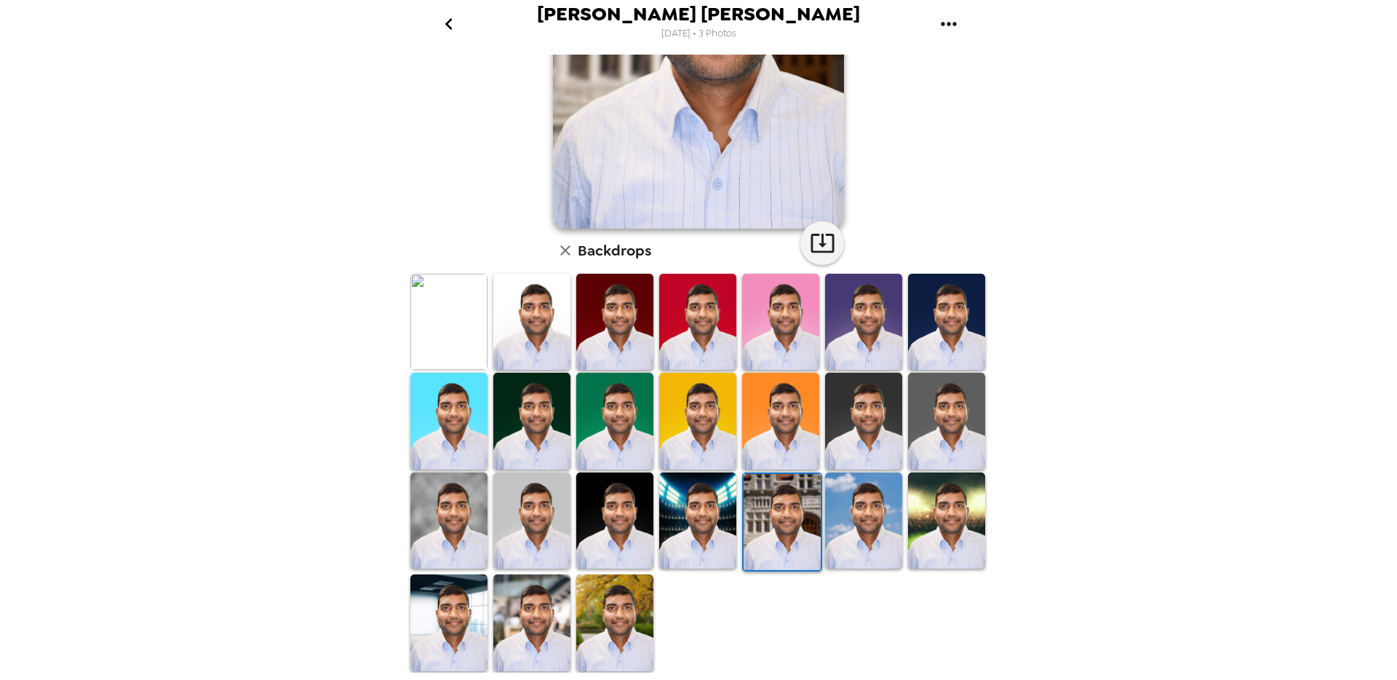
scroll to position [0, 0]
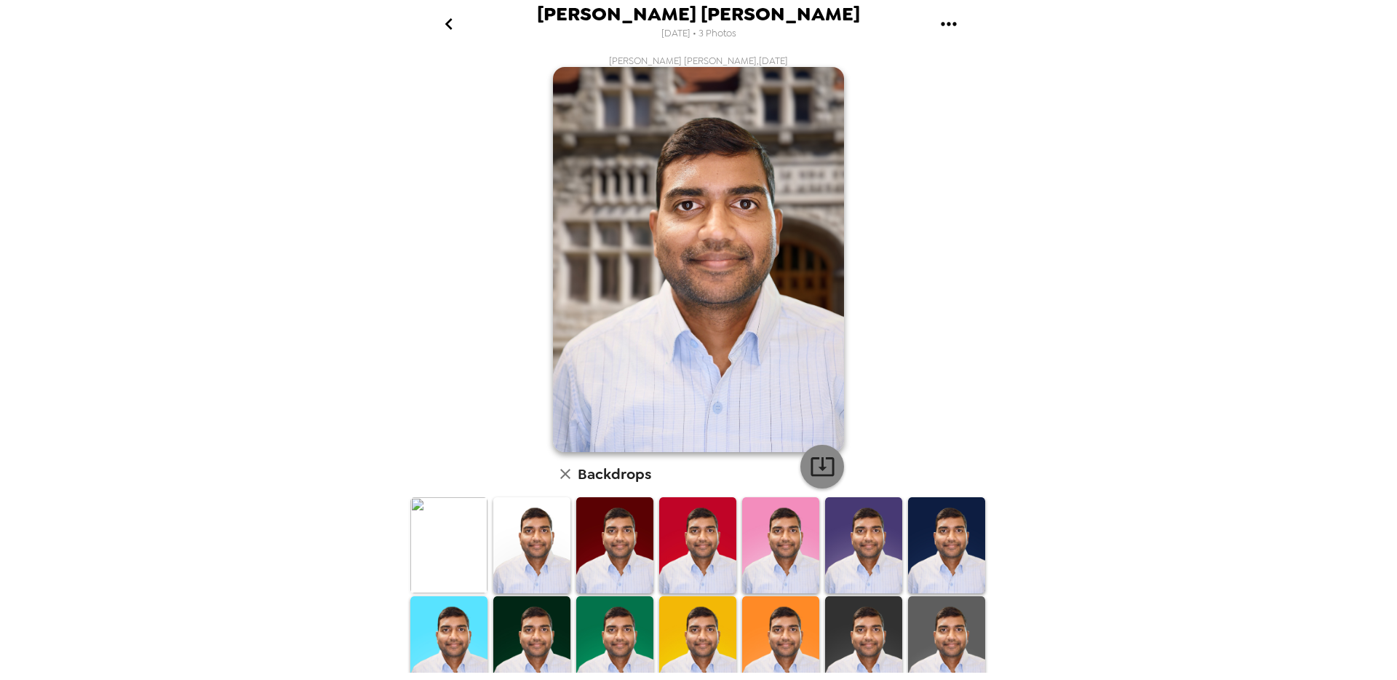
click at [828, 466] on icon "button" at bounding box center [822, 465] width 25 height 25
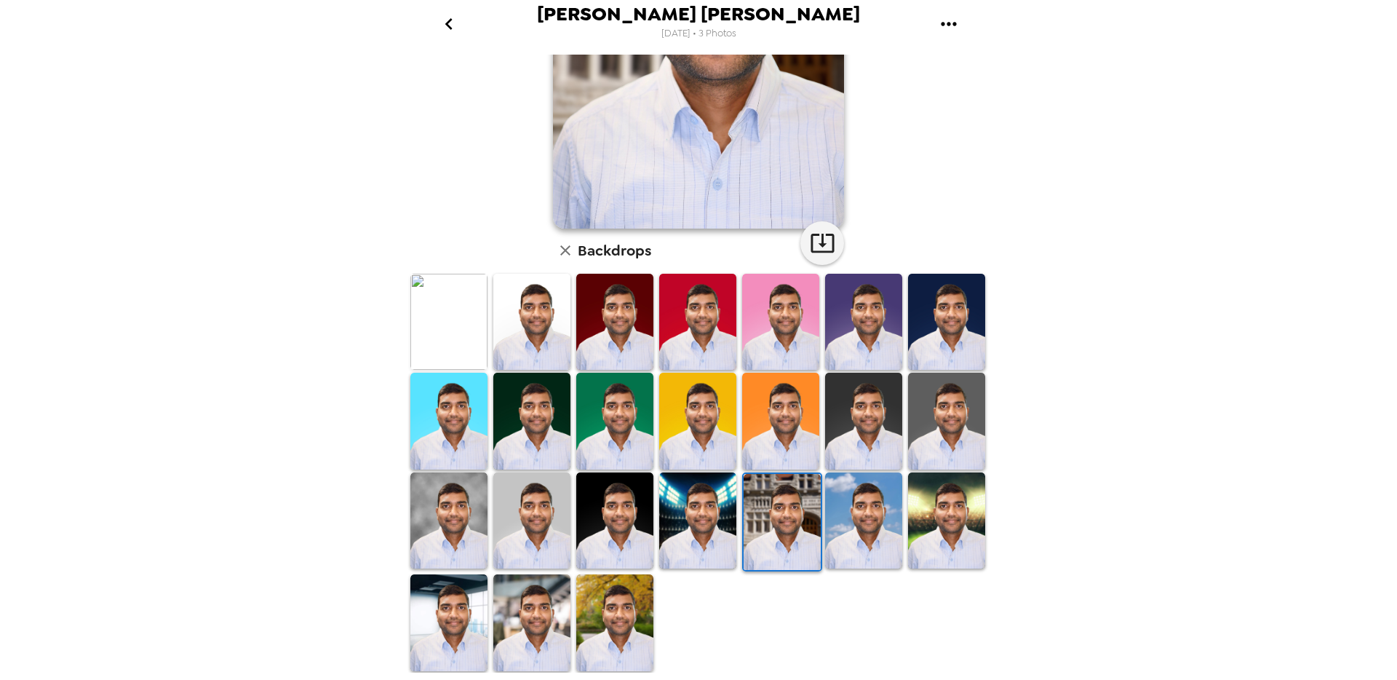
click at [693, 531] on img at bounding box center [697, 520] width 77 height 96
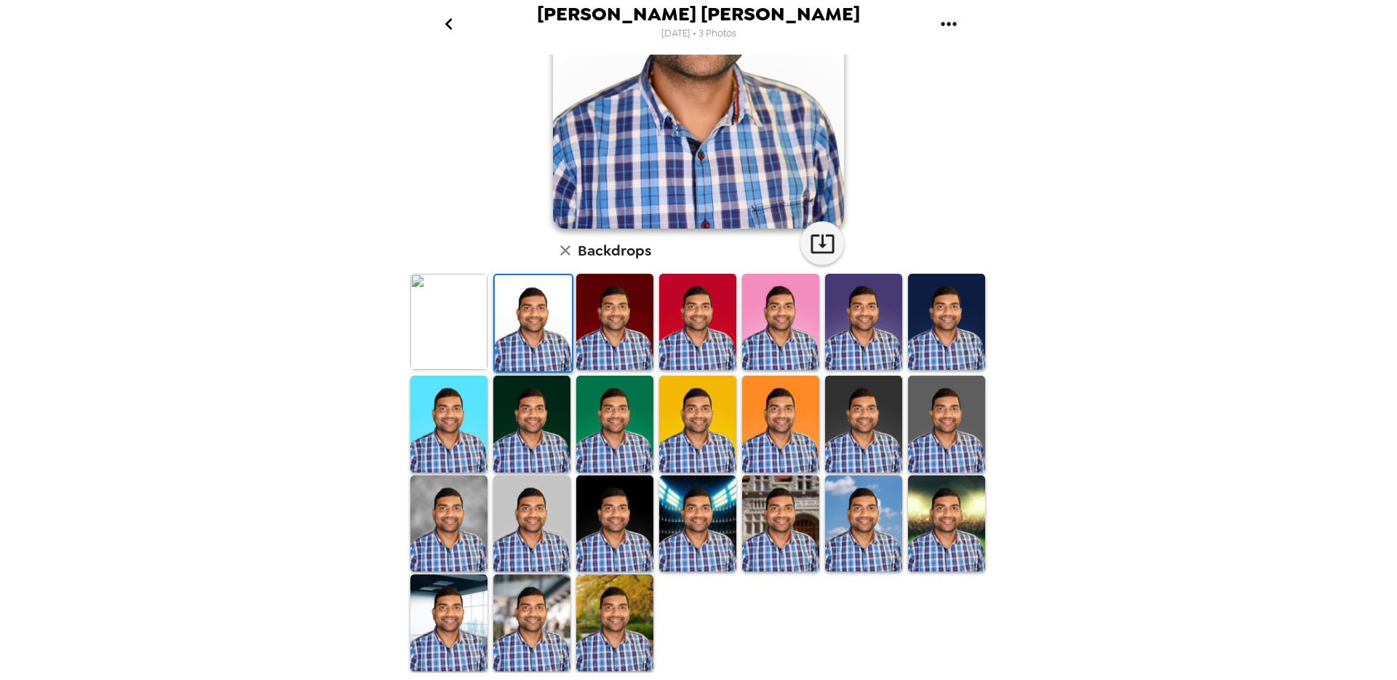
click at [452, 323] on img at bounding box center [448, 322] width 77 height 96
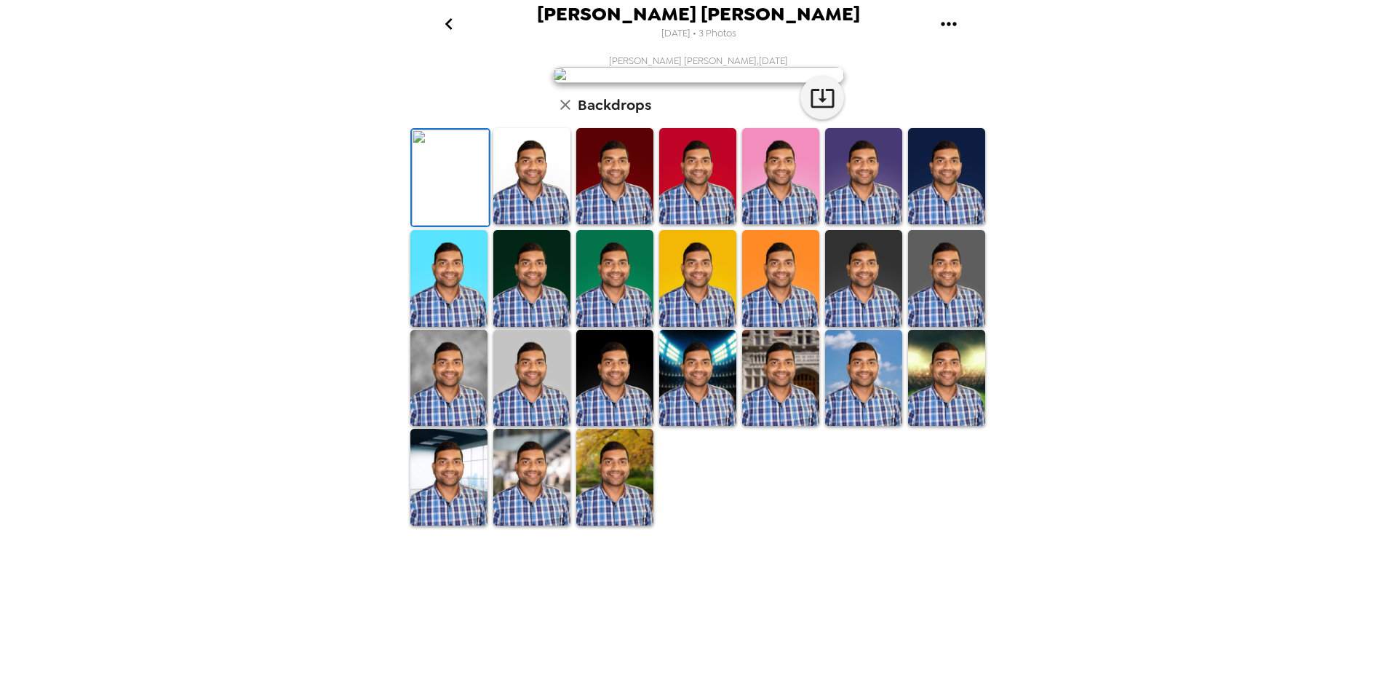
scroll to position [202, 0]
click at [830, 111] on icon "button" at bounding box center [822, 97] width 25 height 25
click at [444, 525] on img at bounding box center [448, 477] width 77 height 96
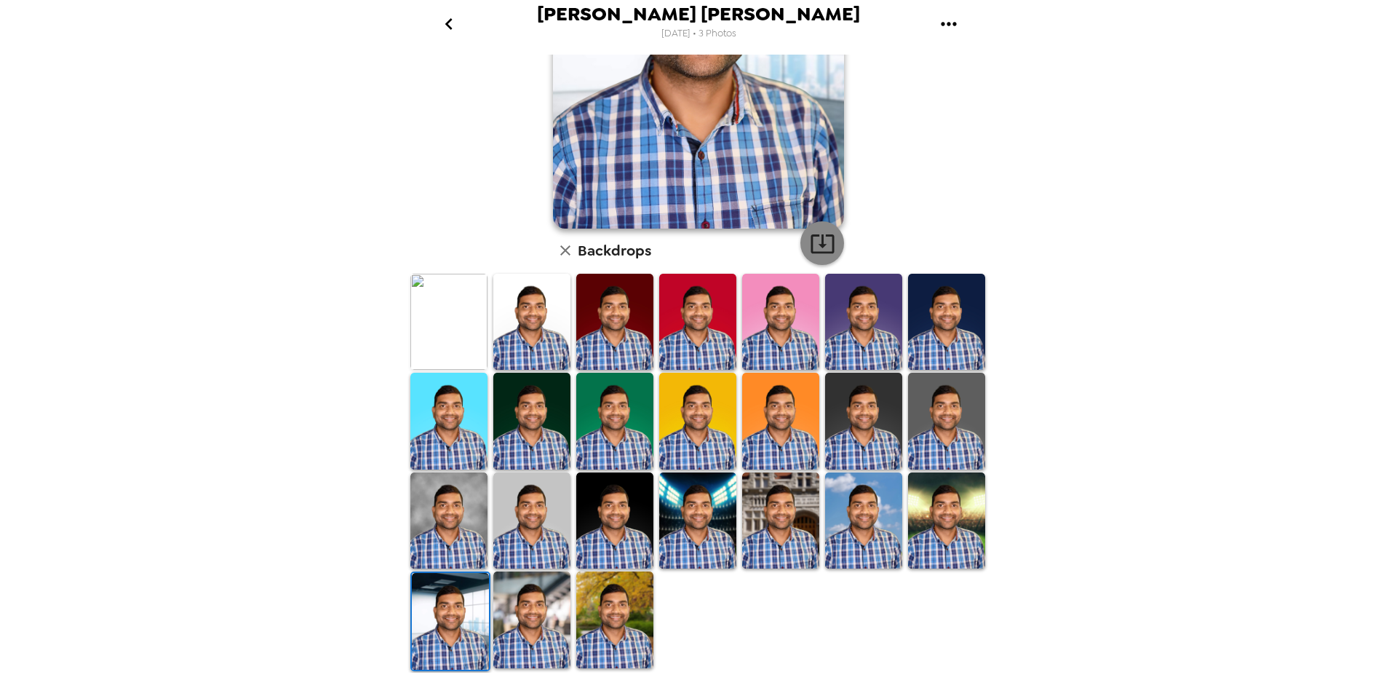
click at [821, 253] on icon "button" at bounding box center [822, 243] width 25 height 25
drag, startPoint x: 960, startPoint y: 435, endPoint x: 804, endPoint y: 247, distance: 243.9
click at [960, 435] on img at bounding box center [946, 420] width 77 height 96
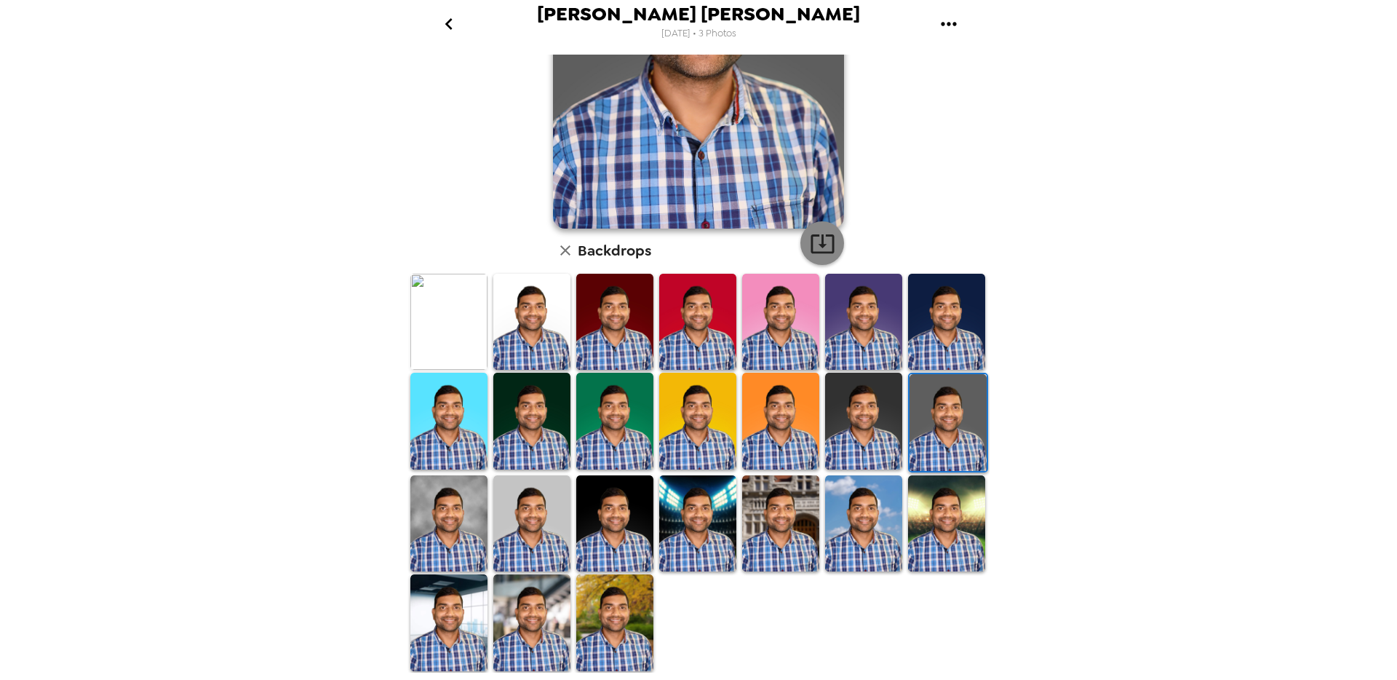
click at [818, 232] on icon "button" at bounding box center [822, 243] width 25 height 25
drag, startPoint x: 864, startPoint y: 409, endPoint x: 807, endPoint y: 327, distance: 99.3
click at [864, 409] on img at bounding box center [863, 420] width 77 height 96
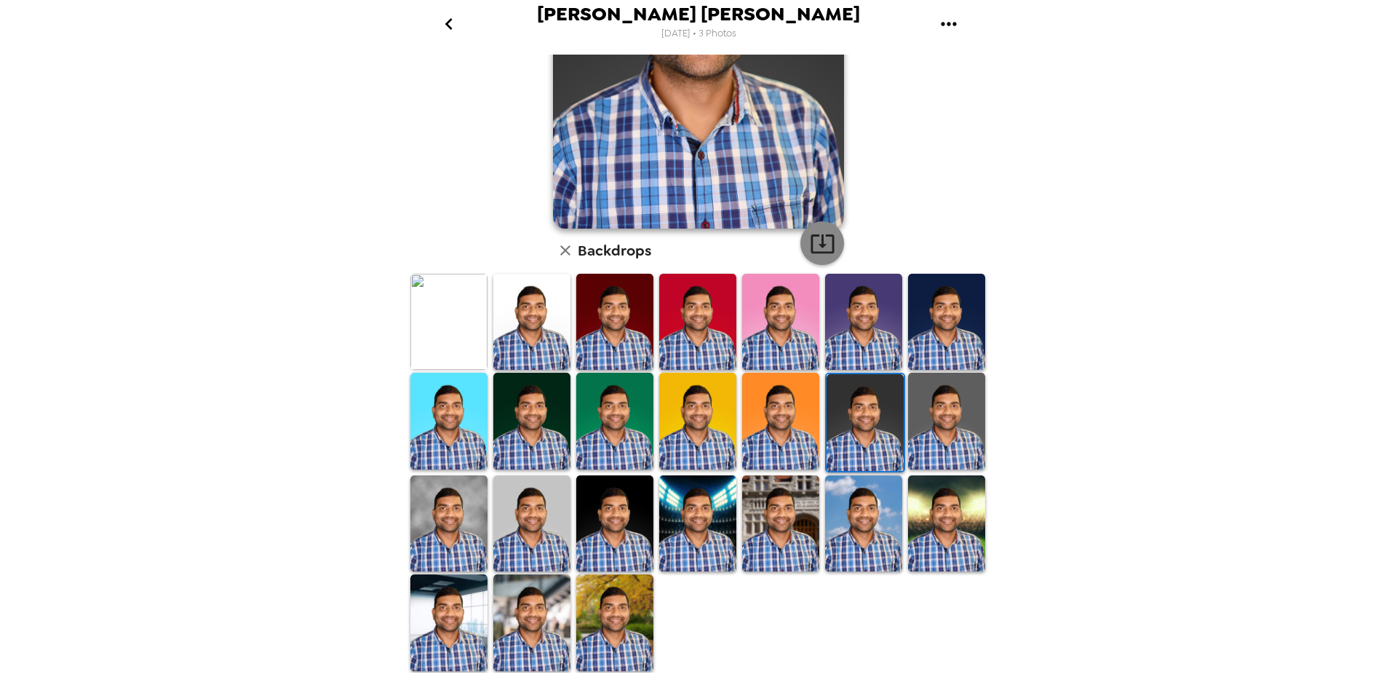
click at [825, 234] on icon "button" at bounding box center [821, 243] width 23 height 19
drag, startPoint x: 546, startPoint y: 437, endPoint x: 634, endPoint y: 327, distance: 140.8
click at [546, 437] on img at bounding box center [531, 420] width 77 height 96
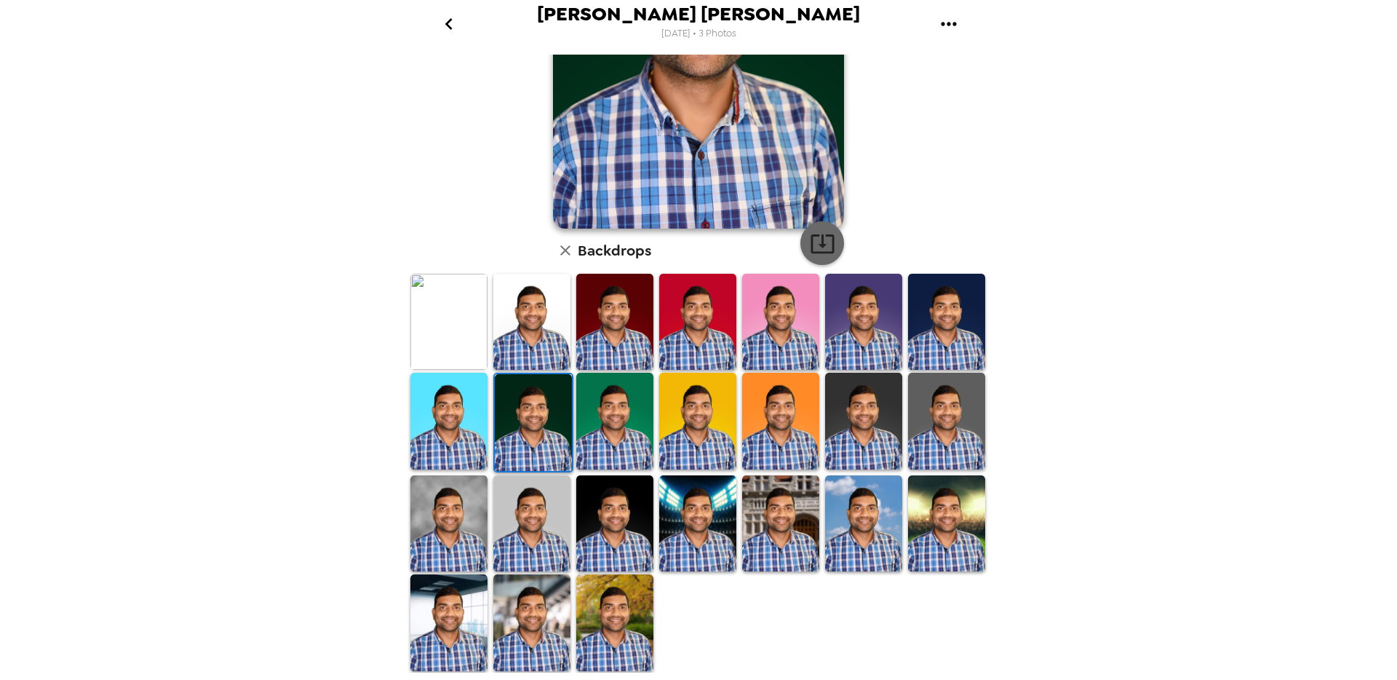
click at [825, 245] on icon "button" at bounding box center [822, 243] width 25 height 25
click at [941, 327] on img at bounding box center [946, 322] width 77 height 96
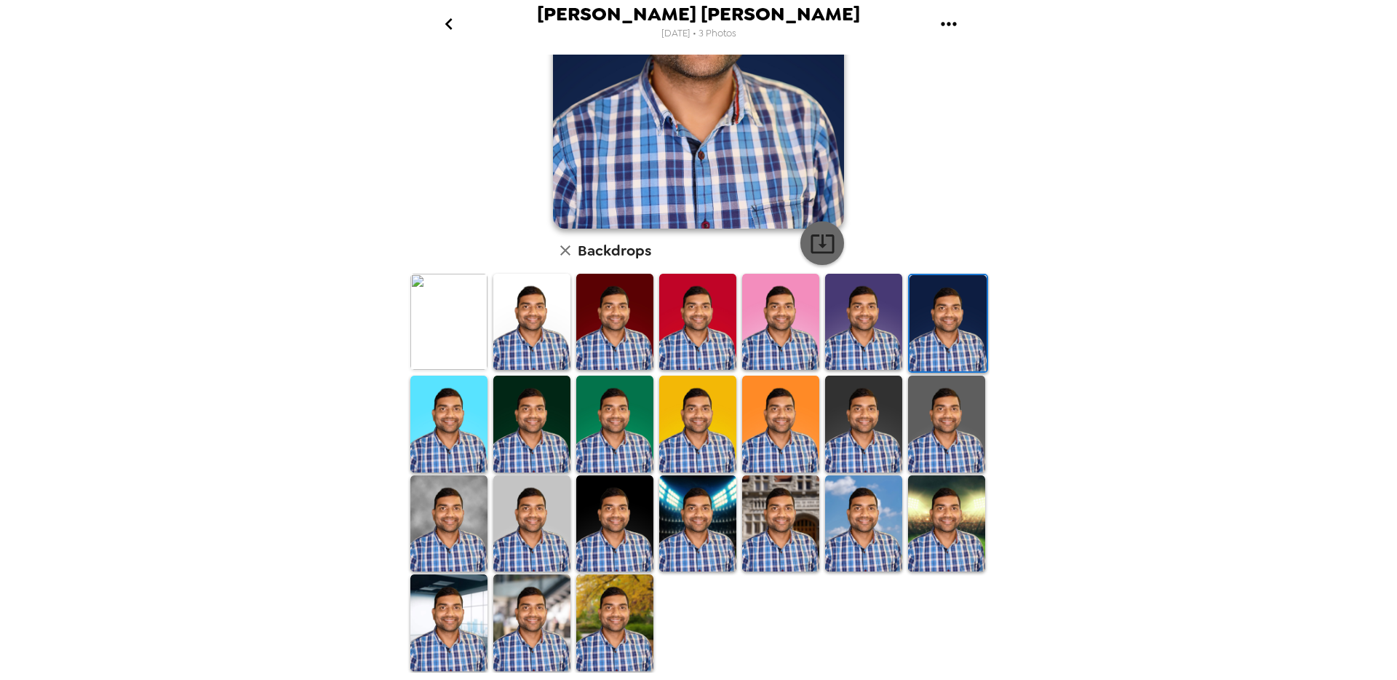
click at [822, 236] on icon "button" at bounding box center [821, 243] width 23 height 19
click at [608, 343] on img at bounding box center [614, 322] width 77 height 96
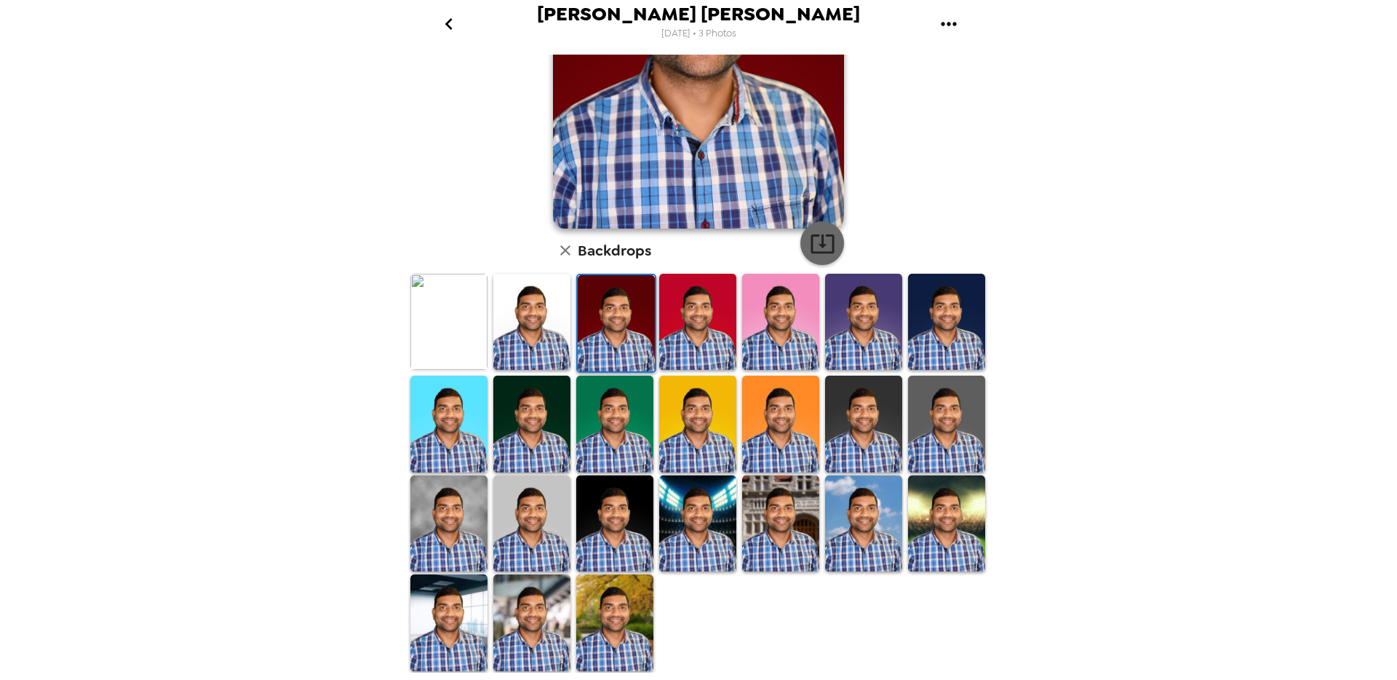
click at [820, 249] on icon "button" at bounding box center [822, 243] width 25 height 25
click at [458, 449] on img at bounding box center [448, 423] width 77 height 96
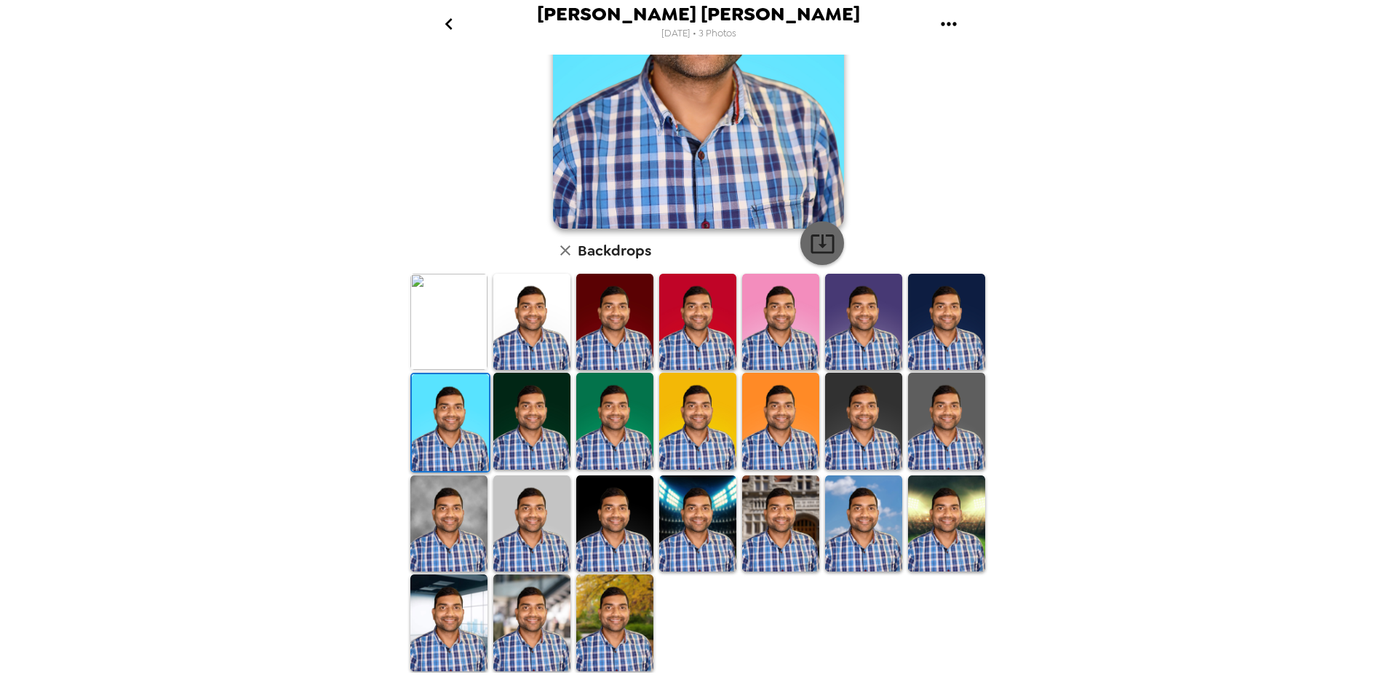
click at [824, 241] on icon "button" at bounding box center [822, 243] width 25 height 25
